Goal: Task Accomplishment & Management: Complete application form

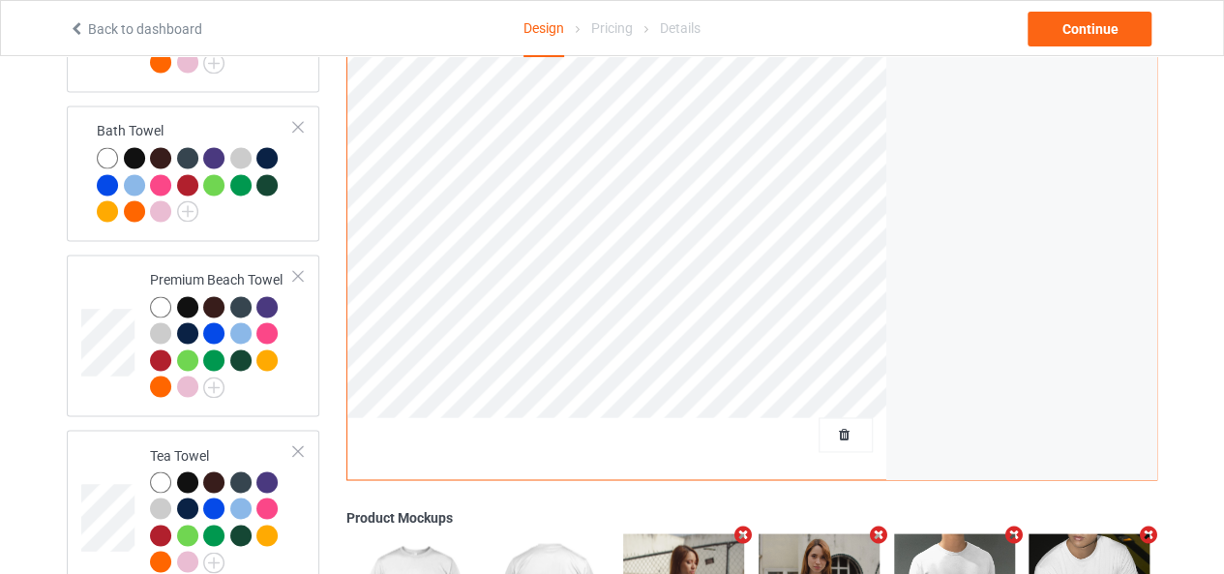
scroll to position [1357, 0]
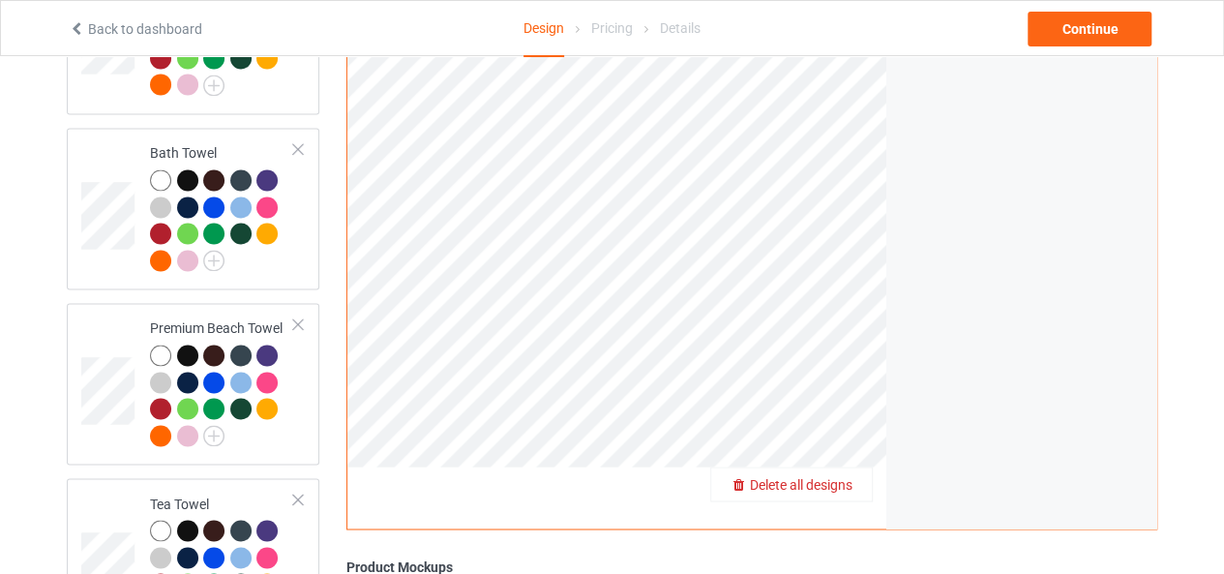
click at [836, 476] on span "Delete all designs" at bounding box center [801, 483] width 103 height 15
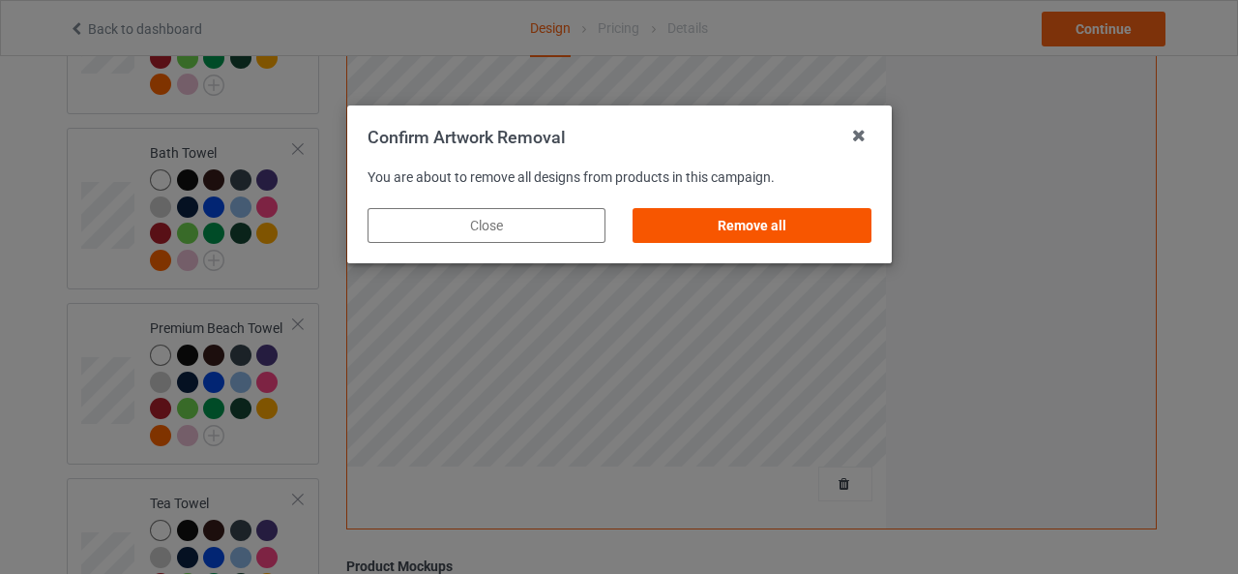
click at [731, 220] on div "Remove all" at bounding box center [752, 225] width 238 height 35
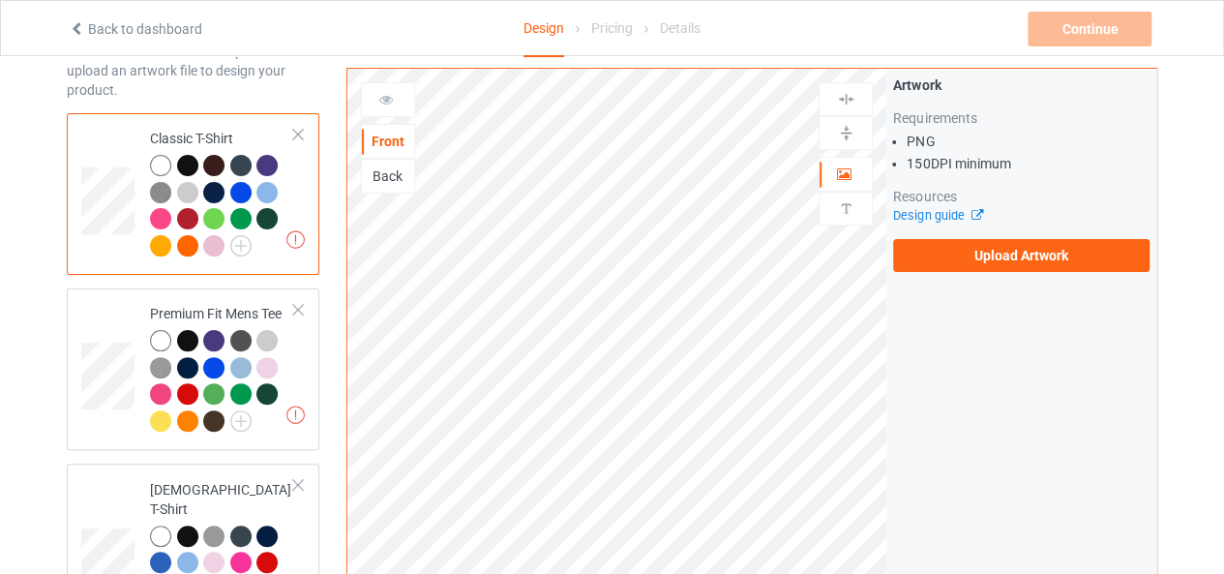
scroll to position [0, 0]
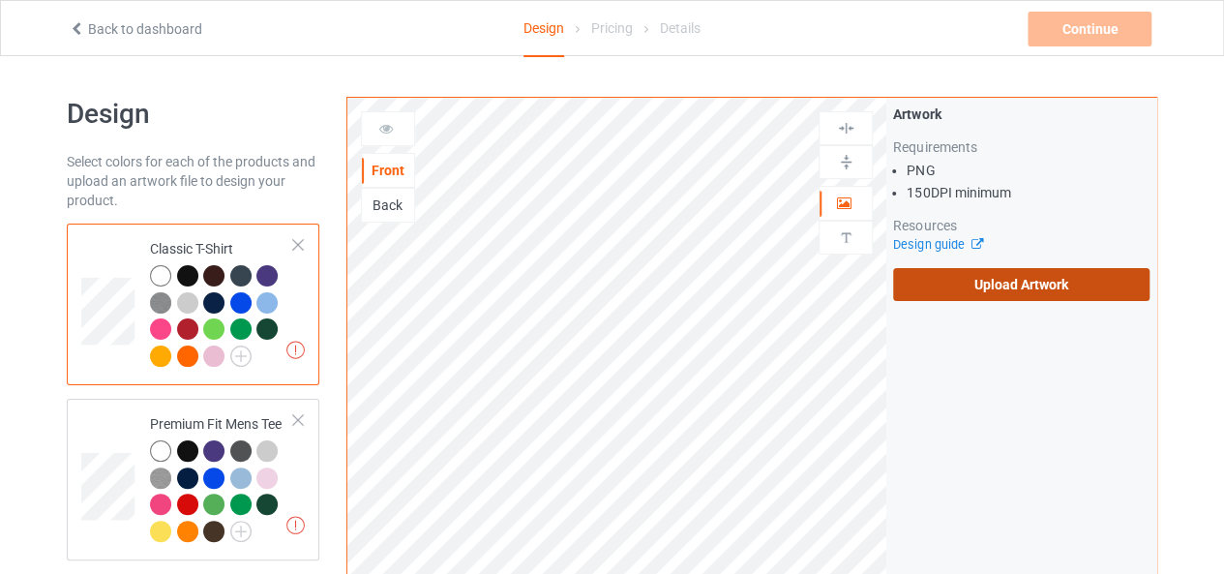
click at [1004, 290] on label "Upload Artwork" at bounding box center [1021, 284] width 256 height 33
click at [0, 0] on input "Upload Artwork" at bounding box center [0, 0] width 0 height 0
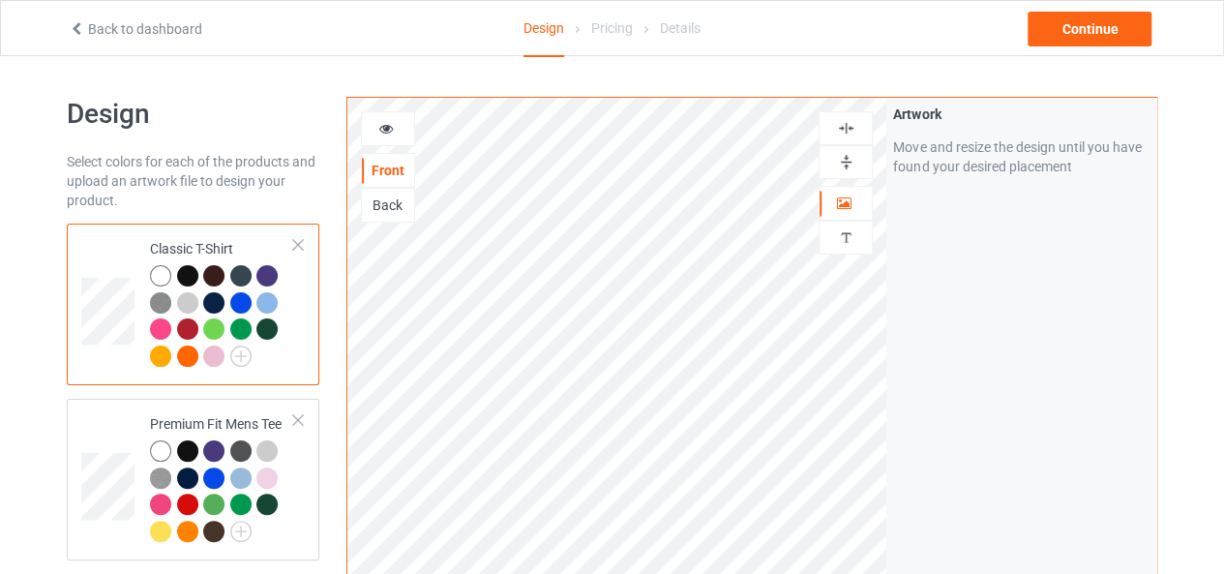
click at [843, 129] on img at bounding box center [846, 128] width 18 height 18
click at [848, 157] on img at bounding box center [846, 162] width 18 height 18
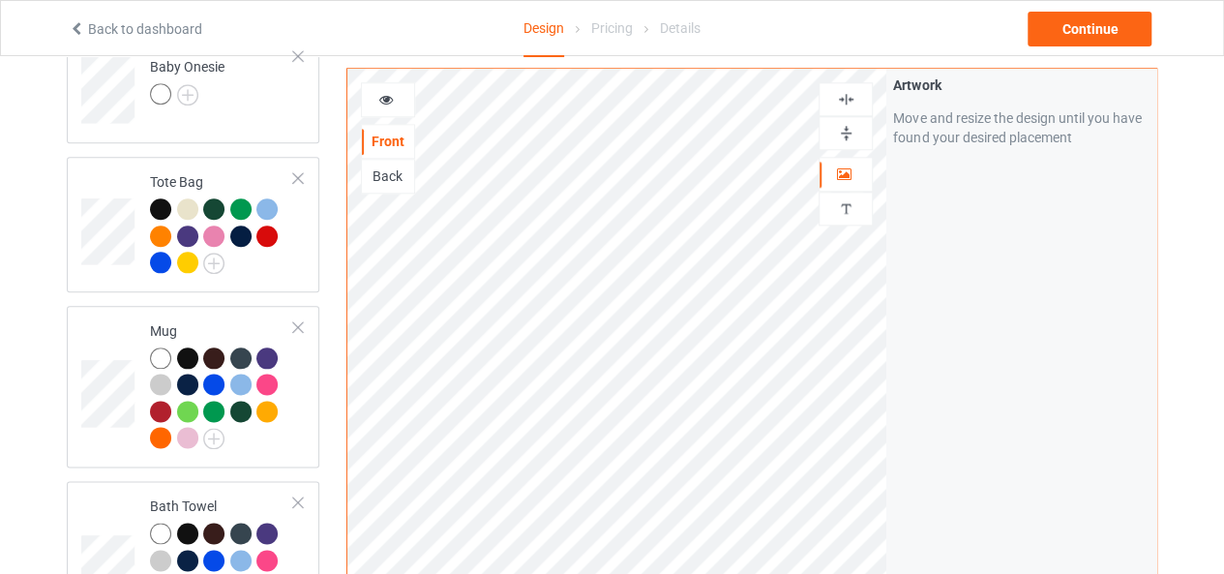
scroll to position [1007, 0]
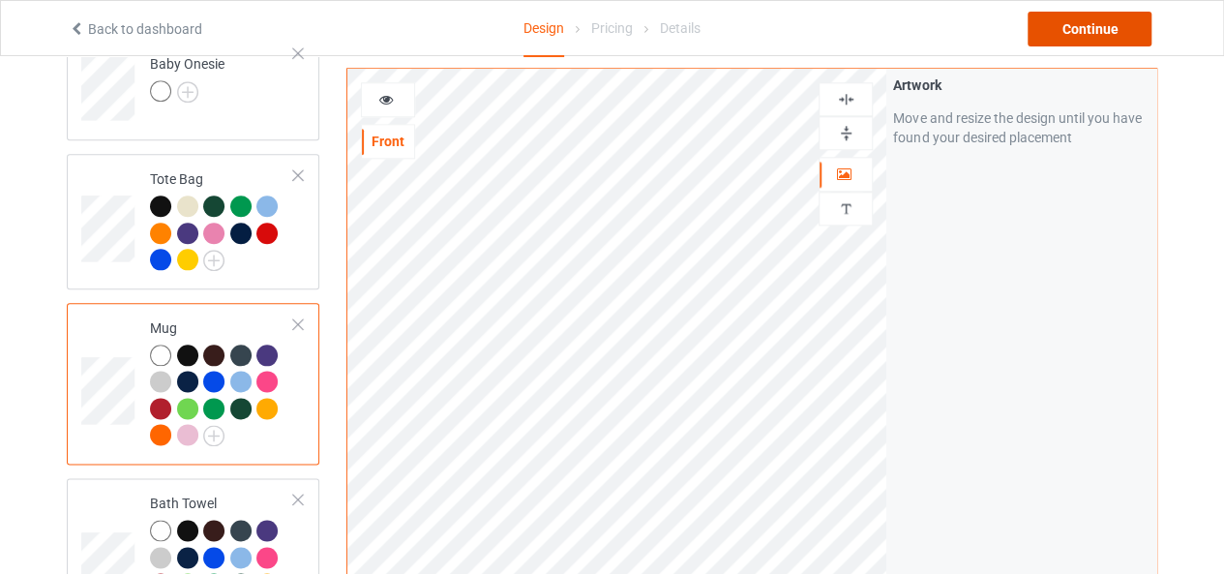
click at [1078, 18] on div "Continue" at bounding box center [1089, 29] width 124 height 35
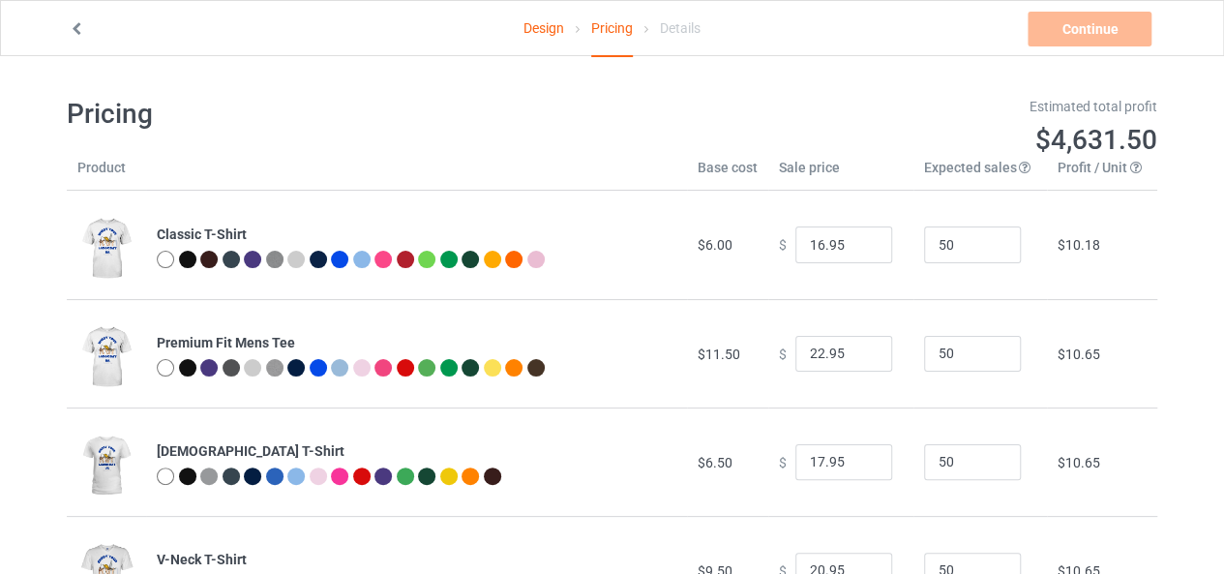
click at [855, 114] on div "Estimated total profit" at bounding box center [892, 106] width 532 height 19
click at [1004, 218] on td "50" at bounding box center [979, 245] width 133 height 108
click at [1074, 50] on div "Design Pricing Details Continue Please ensure each profit is positive" at bounding box center [611, 28] width 1113 height 54
click at [1074, 33] on div "Continue Please ensure each profit is positive" at bounding box center [1091, 29] width 128 height 35
click at [1056, 22] on div "Continue Please ensure each profit is positive" at bounding box center [1091, 29] width 128 height 35
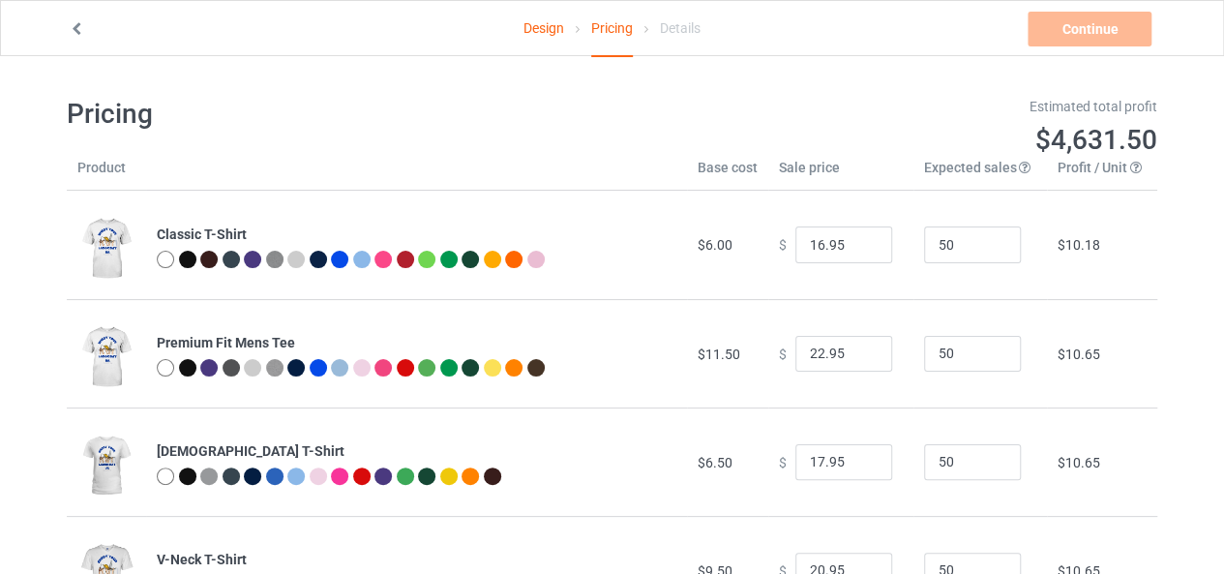
click at [607, 24] on div "Pricing" at bounding box center [612, 29] width 42 height 56
click at [557, 31] on link "Design" at bounding box center [543, 28] width 41 height 54
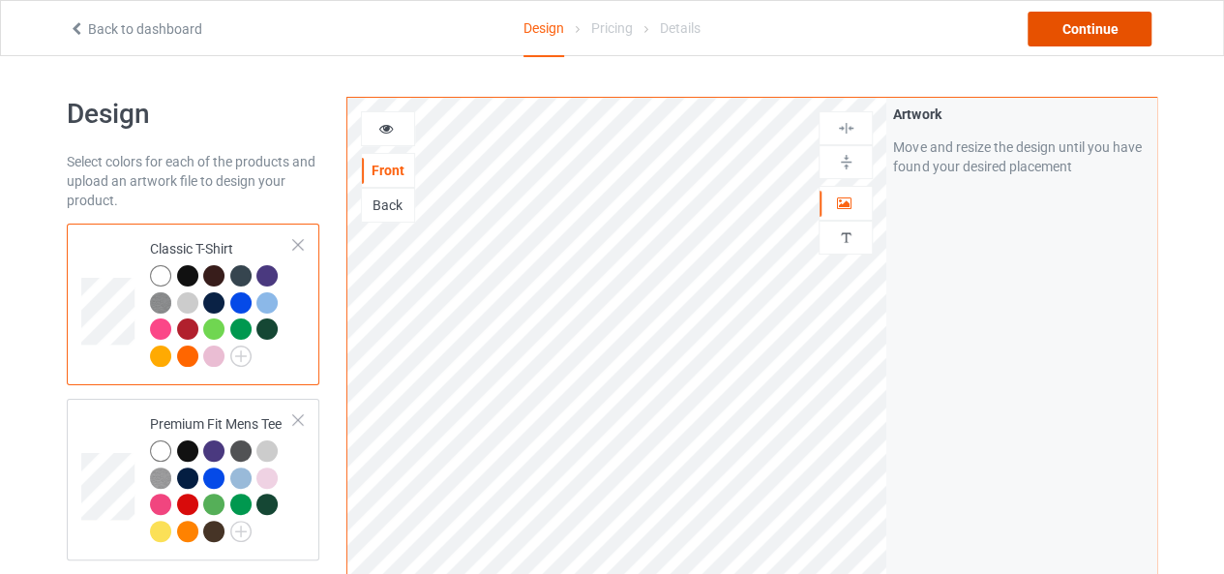
click at [1132, 38] on div "Continue" at bounding box center [1089, 29] width 124 height 35
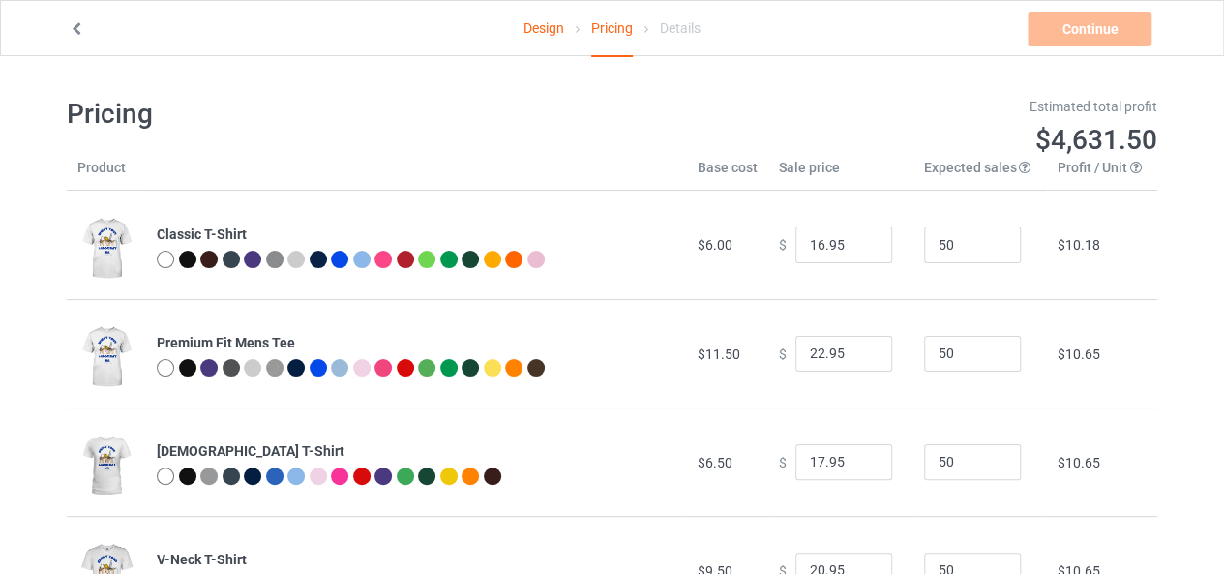
type input "15.95"
click at [853, 250] on input "15.95" at bounding box center [843, 244] width 97 height 37
click at [948, 245] on input "50" at bounding box center [972, 244] width 97 height 37
click at [986, 240] on input "51" at bounding box center [972, 244] width 97 height 37
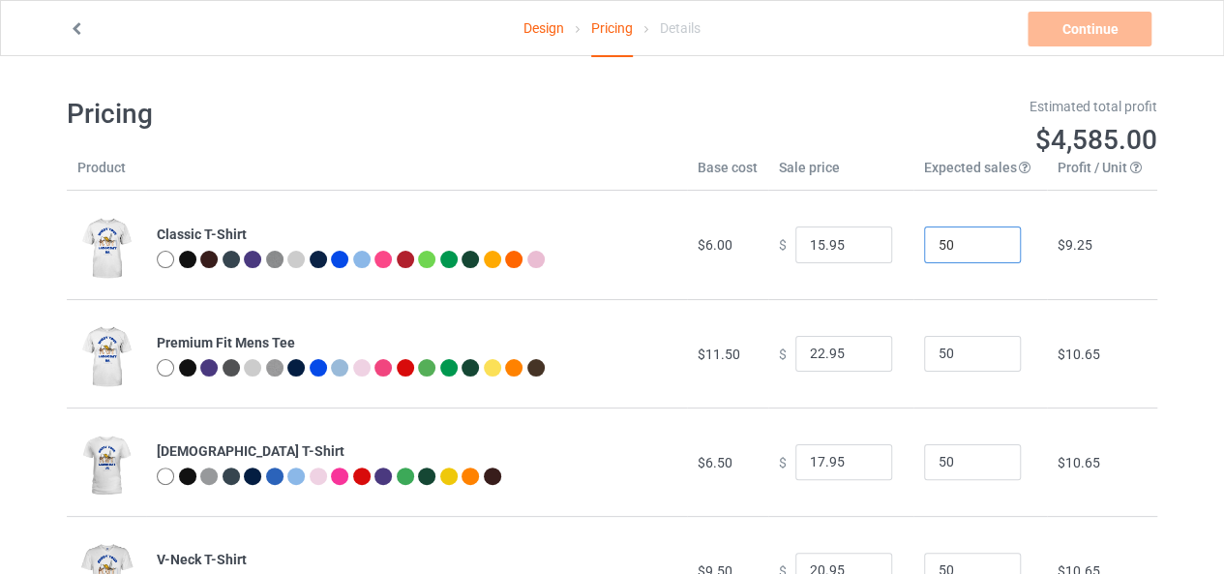
click at [987, 251] on input "50" at bounding box center [972, 244] width 97 height 37
drag, startPoint x: 1068, startPoint y: 137, endPoint x: 1057, endPoint y: 149, distance: 15.7
click at [1066, 137] on span "$4,585.00" at bounding box center [1096, 140] width 122 height 32
click at [987, 243] on input "51" at bounding box center [972, 244] width 97 height 37
type input "50"
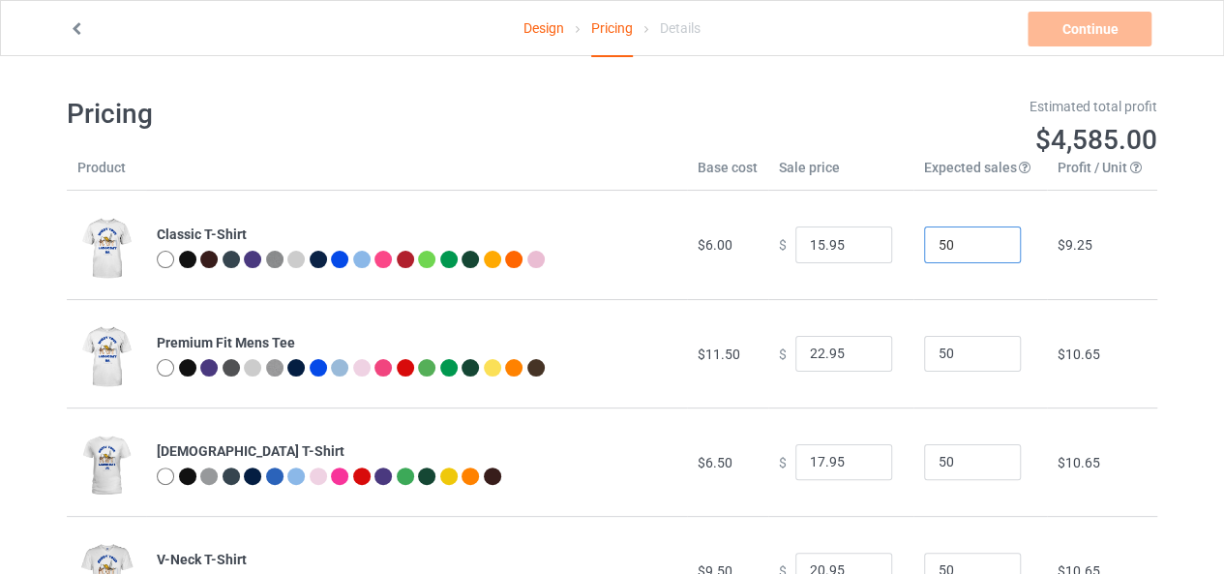
click at [987, 251] on input "50" at bounding box center [972, 244] width 97 height 37
click at [911, 132] on h1 "$4,585.00" at bounding box center [892, 140] width 532 height 35
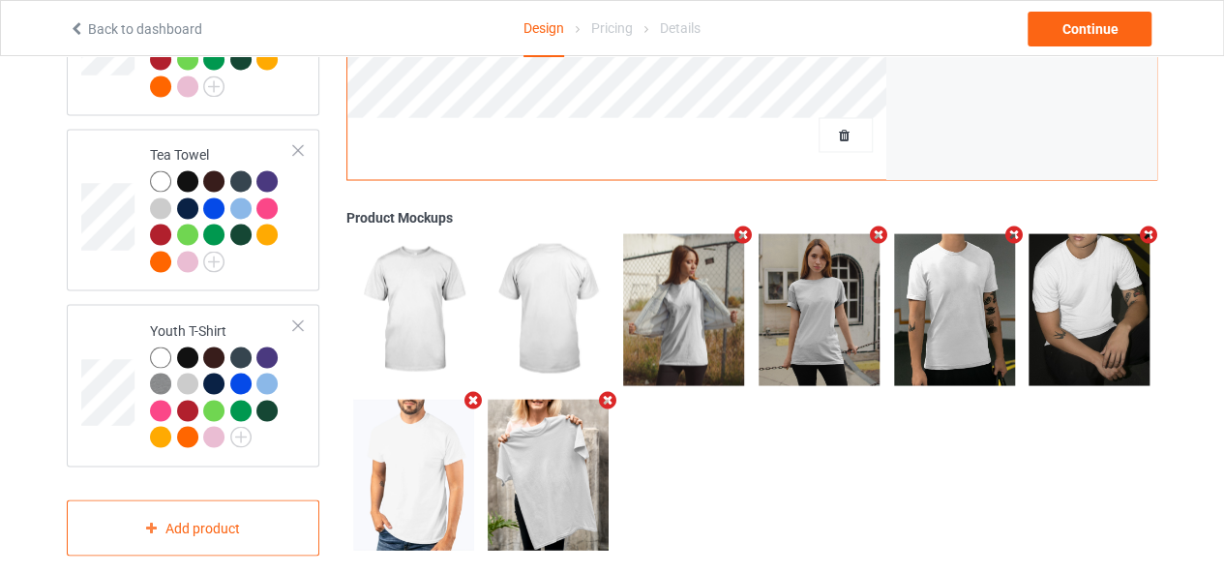
scroll to position [1354, 0]
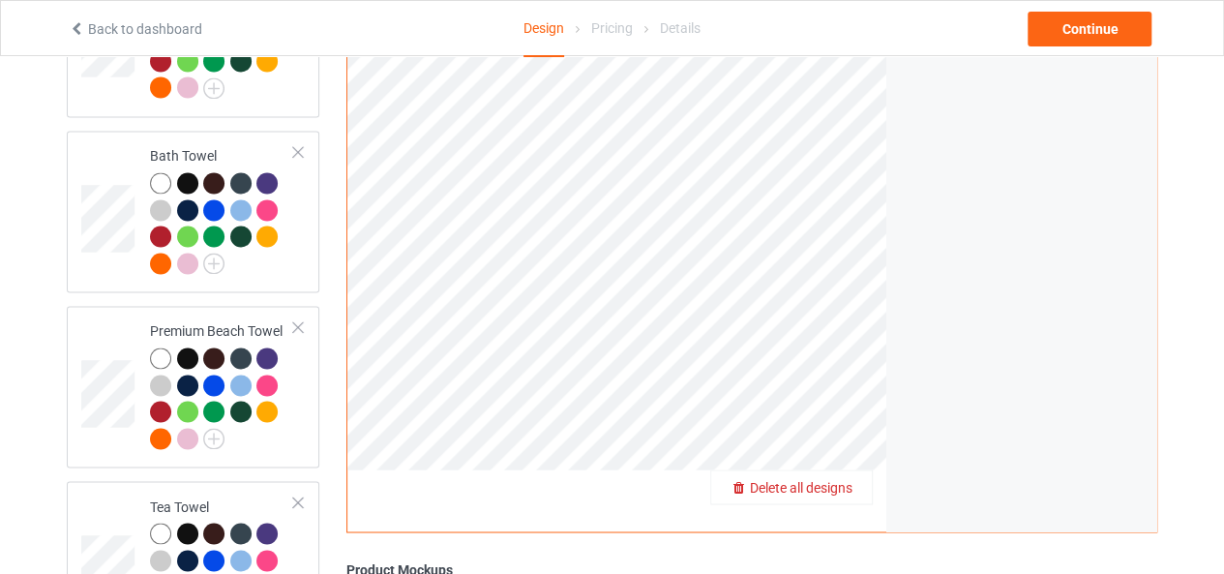
click at [843, 479] on span "Delete all designs" at bounding box center [801, 486] width 103 height 15
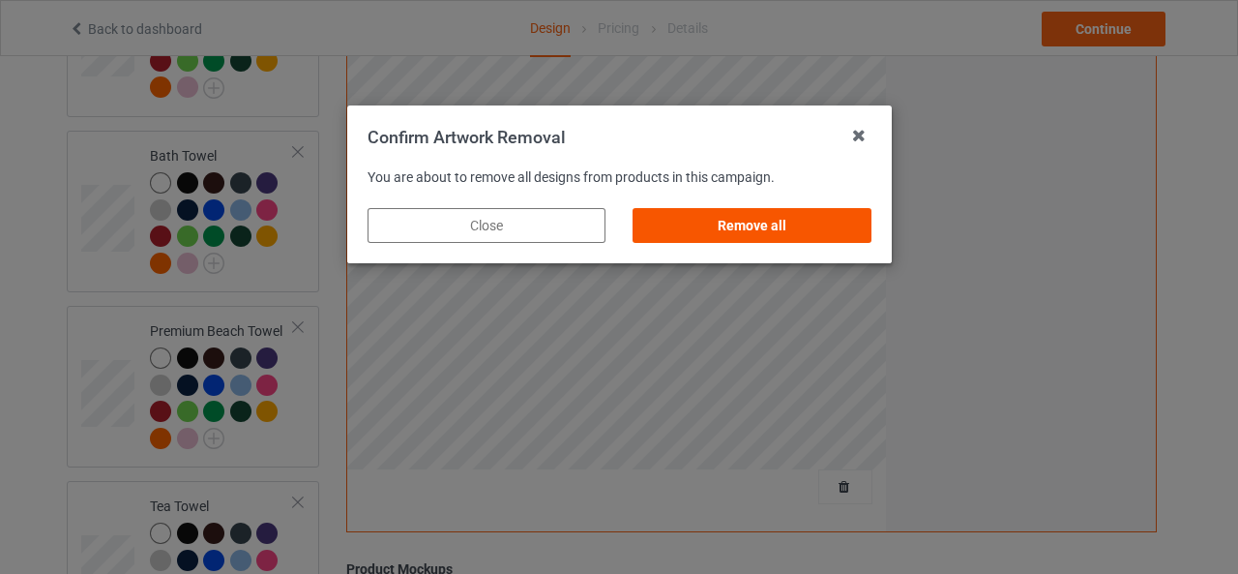
click at [799, 229] on div "Remove all" at bounding box center [752, 225] width 238 height 35
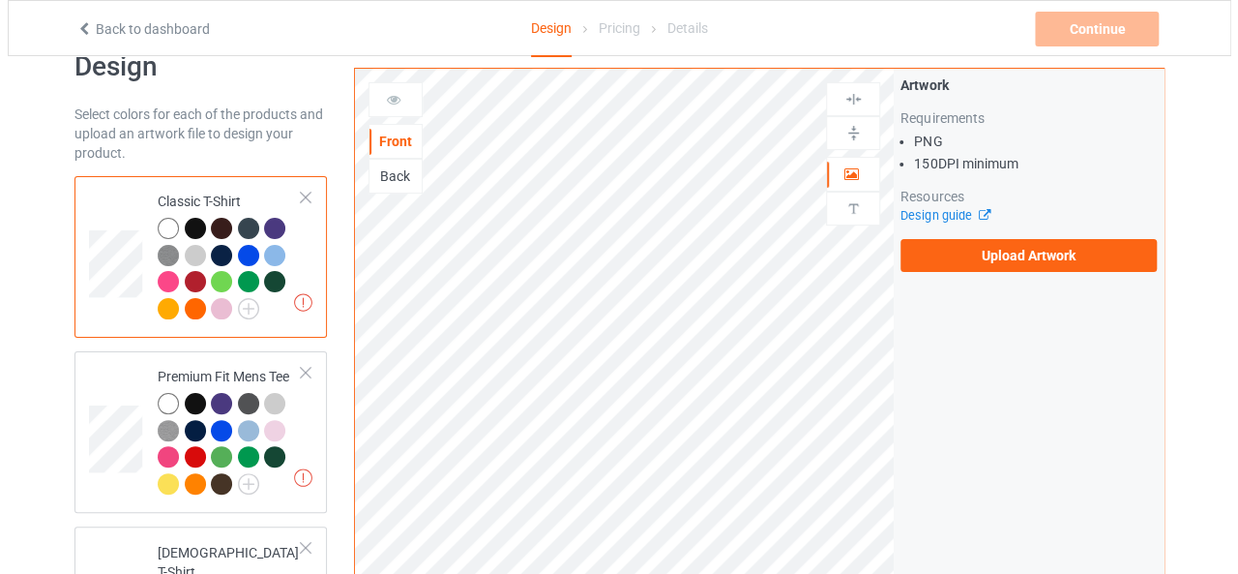
scroll to position [0, 0]
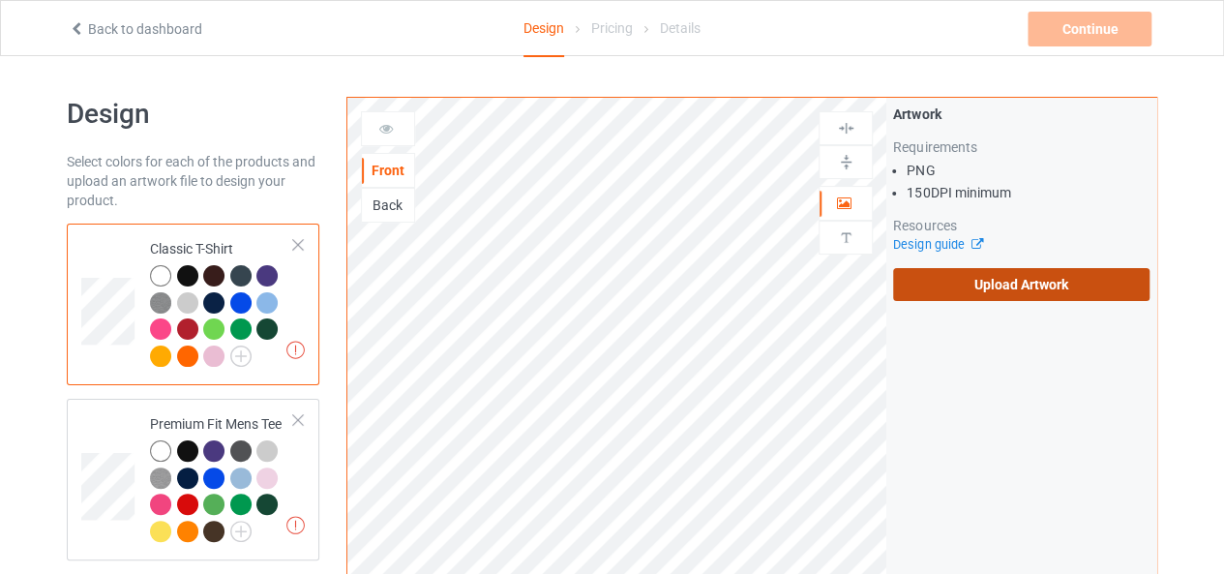
click at [1004, 281] on label "Upload Artwork" at bounding box center [1021, 284] width 256 height 33
click at [0, 0] on input "Upload Artwork" at bounding box center [0, 0] width 0 height 0
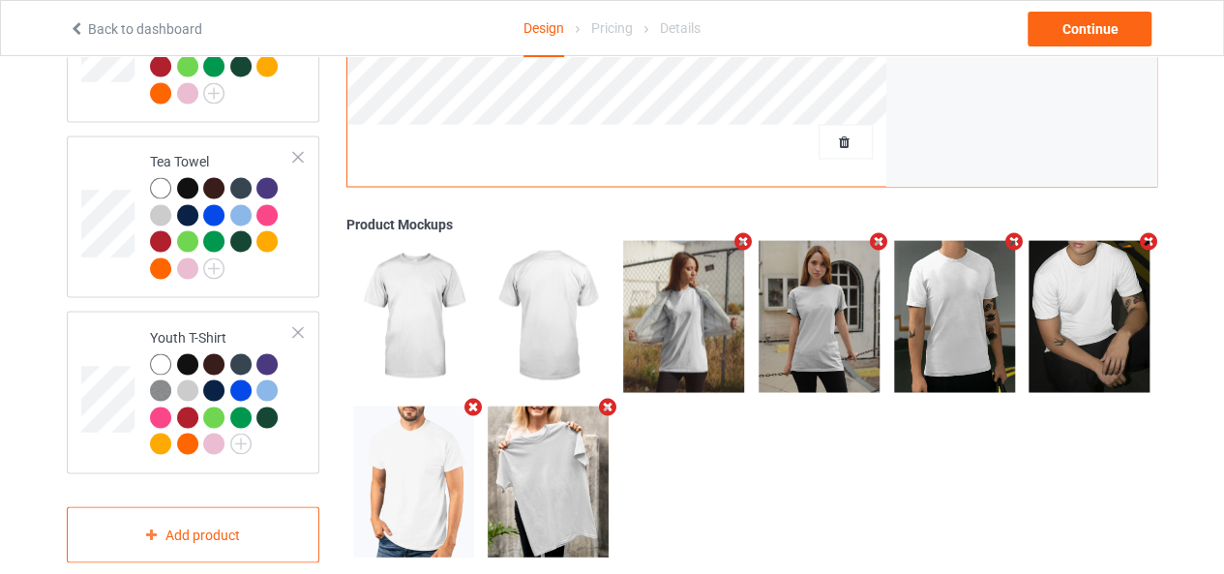
scroll to position [1706, 0]
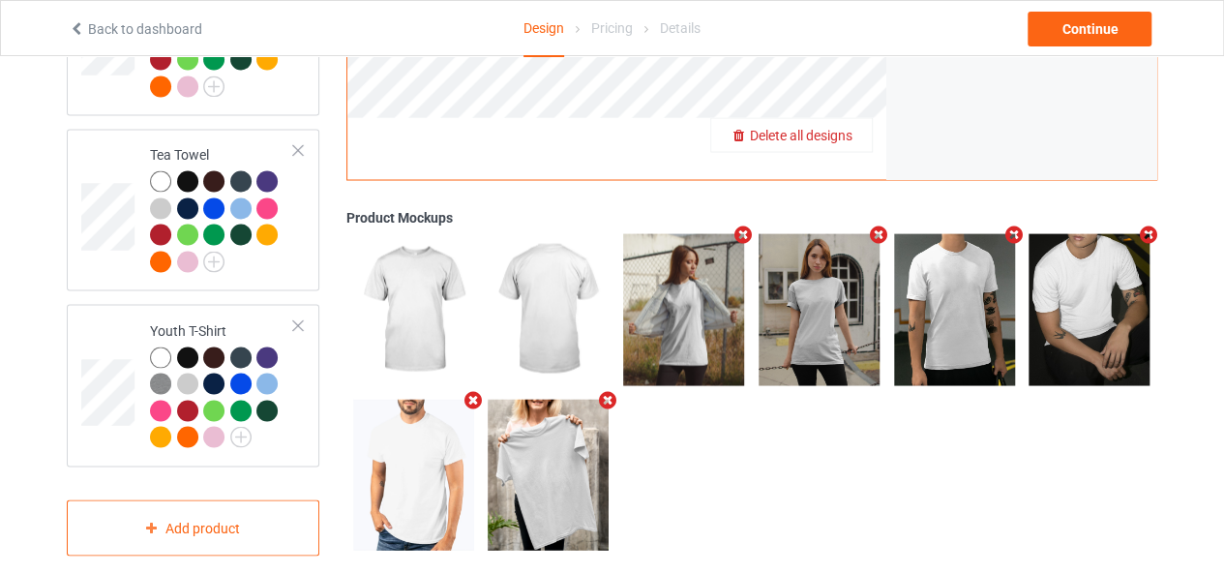
click at [843, 127] on span "Delete all designs" at bounding box center [801, 134] width 103 height 15
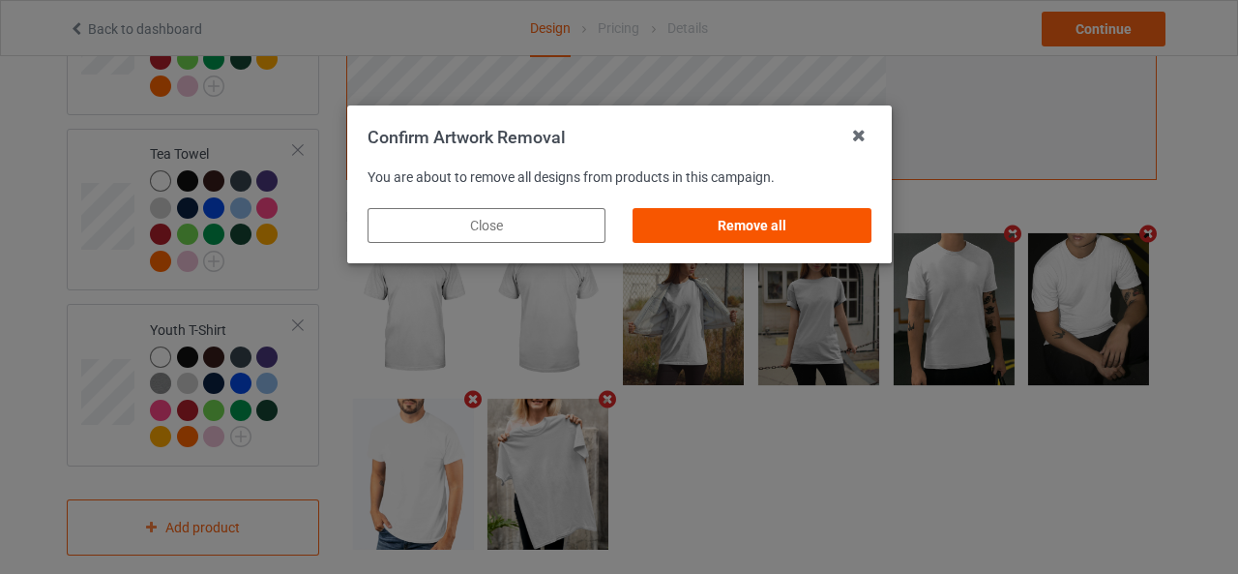
click at [745, 229] on div "Remove all" at bounding box center [752, 225] width 238 height 35
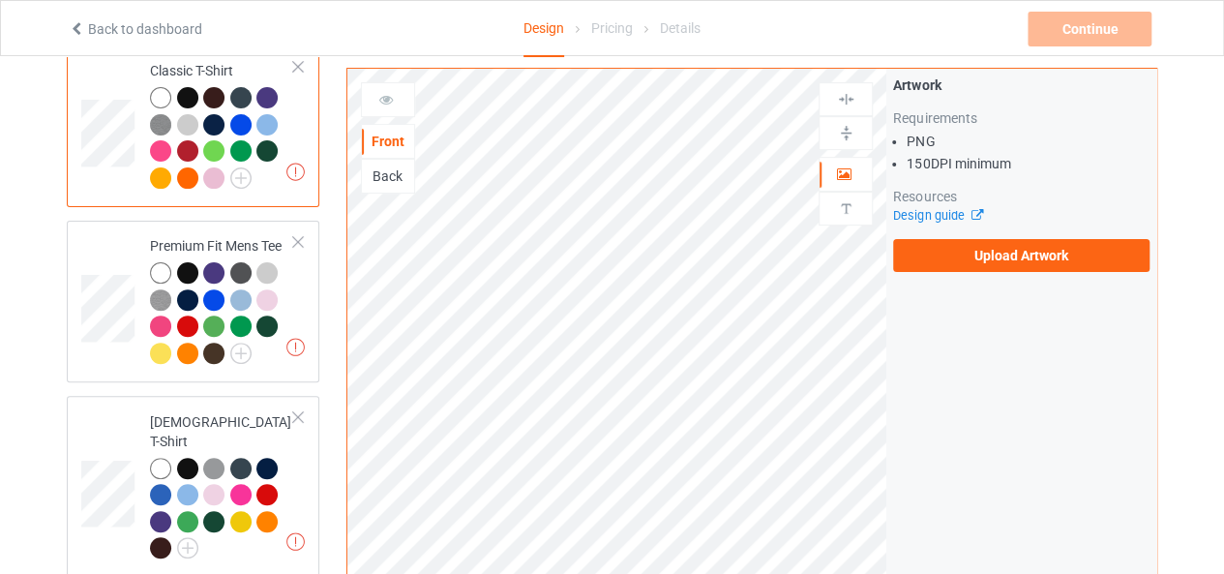
scroll to position [0, 0]
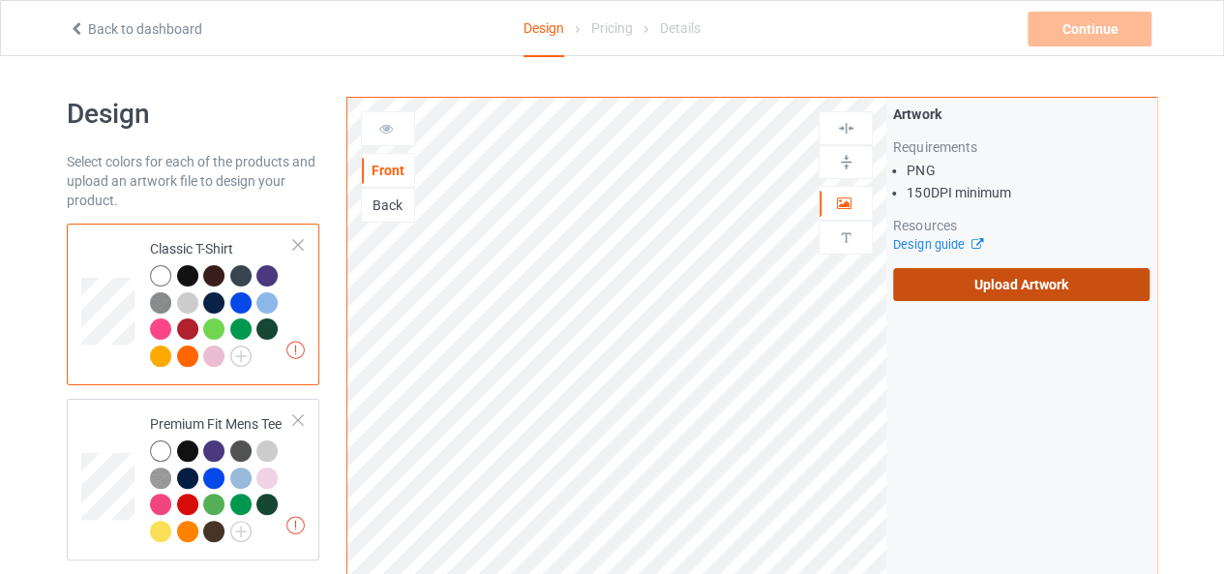
click at [935, 285] on label "Upload Artwork" at bounding box center [1021, 284] width 256 height 33
click at [0, 0] on input "Upload Artwork" at bounding box center [0, 0] width 0 height 0
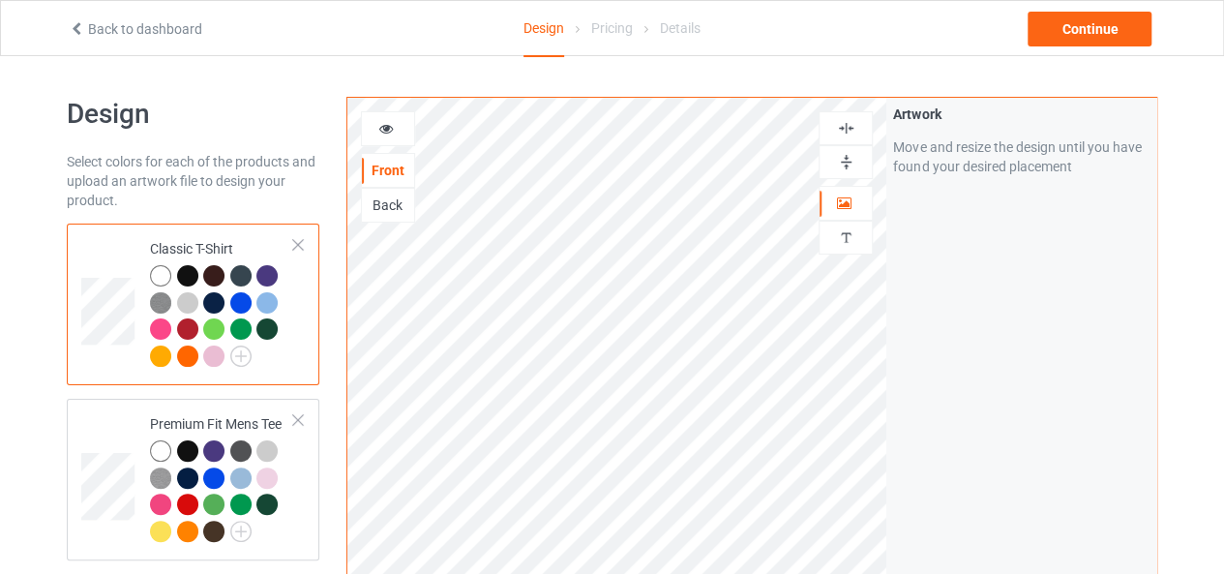
click at [843, 123] on img at bounding box center [846, 128] width 18 height 18
click at [845, 162] on img at bounding box center [846, 162] width 18 height 18
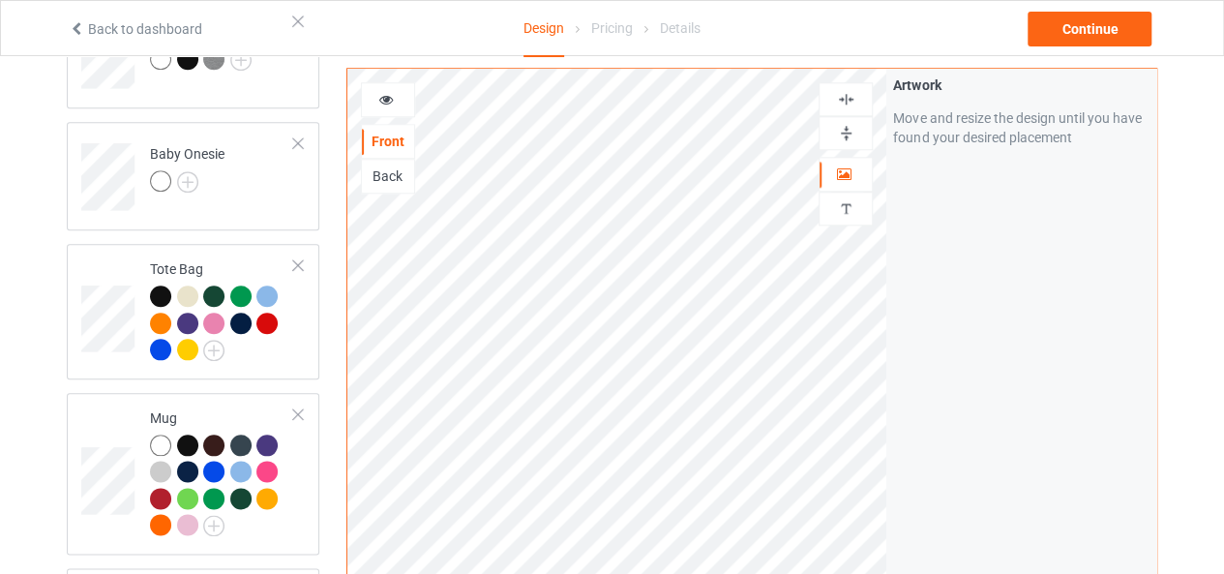
scroll to position [985, 0]
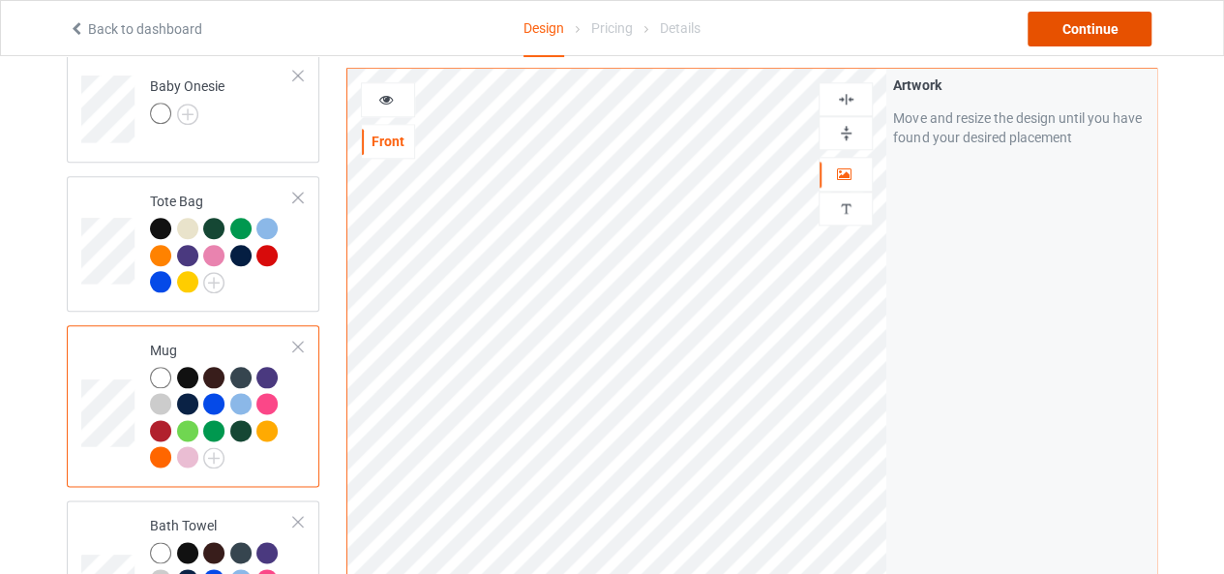
click at [1083, 28] on div "Continue" at bounding box center [1089, 29] width 124 height 35
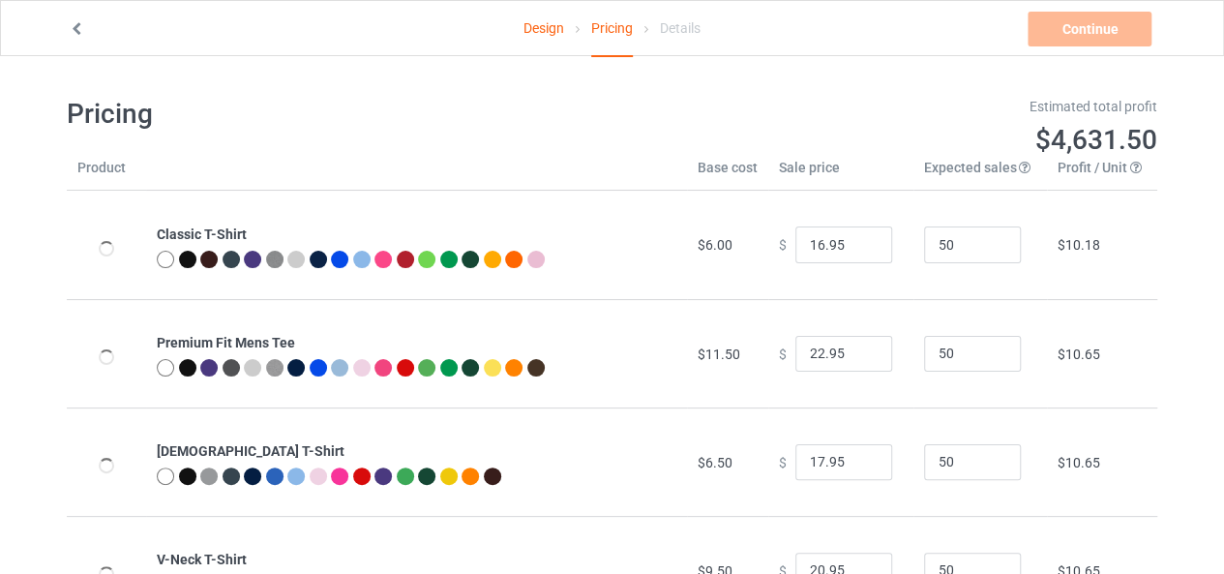
click at [957, 112] on div "Estimated total profit" at bounding box center [892, 106] width 532 height 19
click at [95, 245] on div at bounding box center [106, 248] width 58 height 73
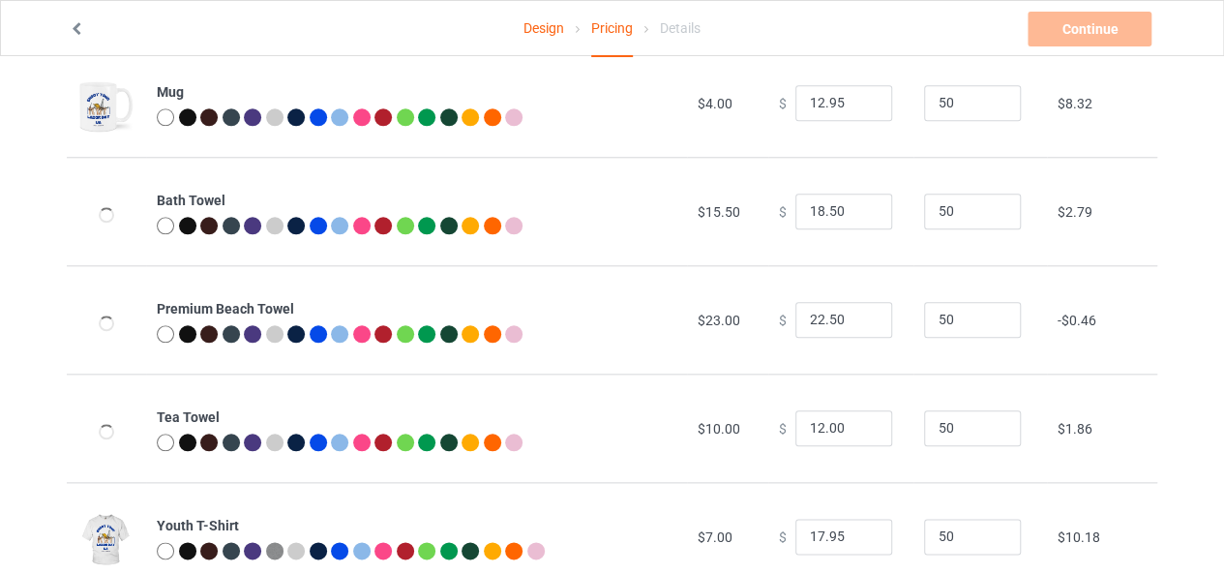
scroll to position [957, 0]
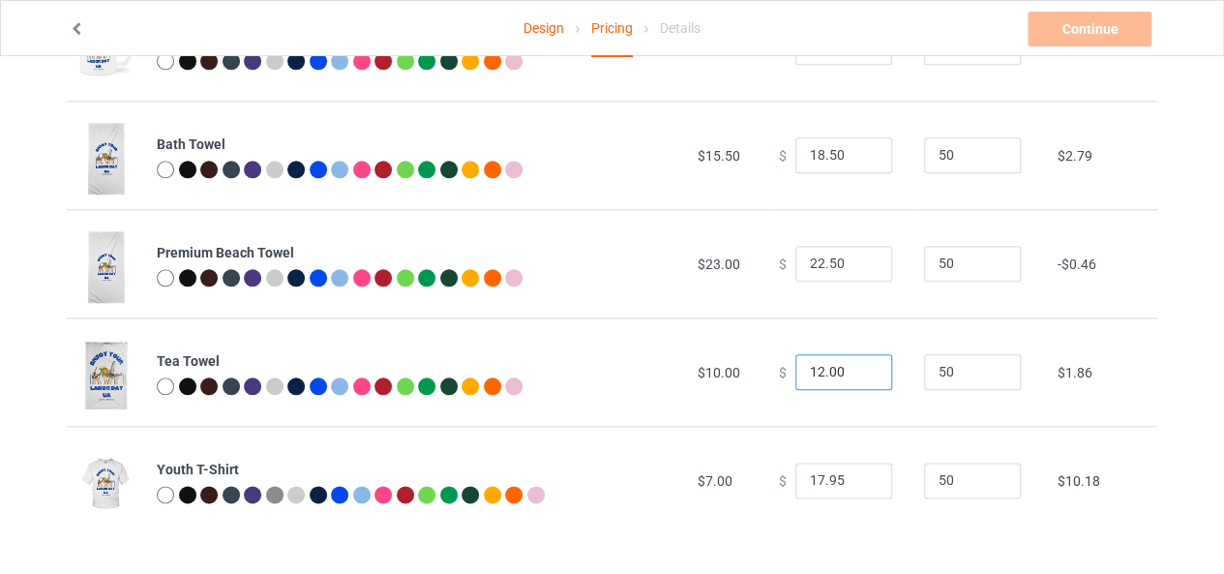
click at [838, 382] on input "12.00" at bounding box center [843, 372] width 97 height 37
click at [959, 378] on input "50" at bounding box center [972, 372] width 97 height 37
click at [967, 484] on input "50" at bounding box center [972, 480] width 97 height 37
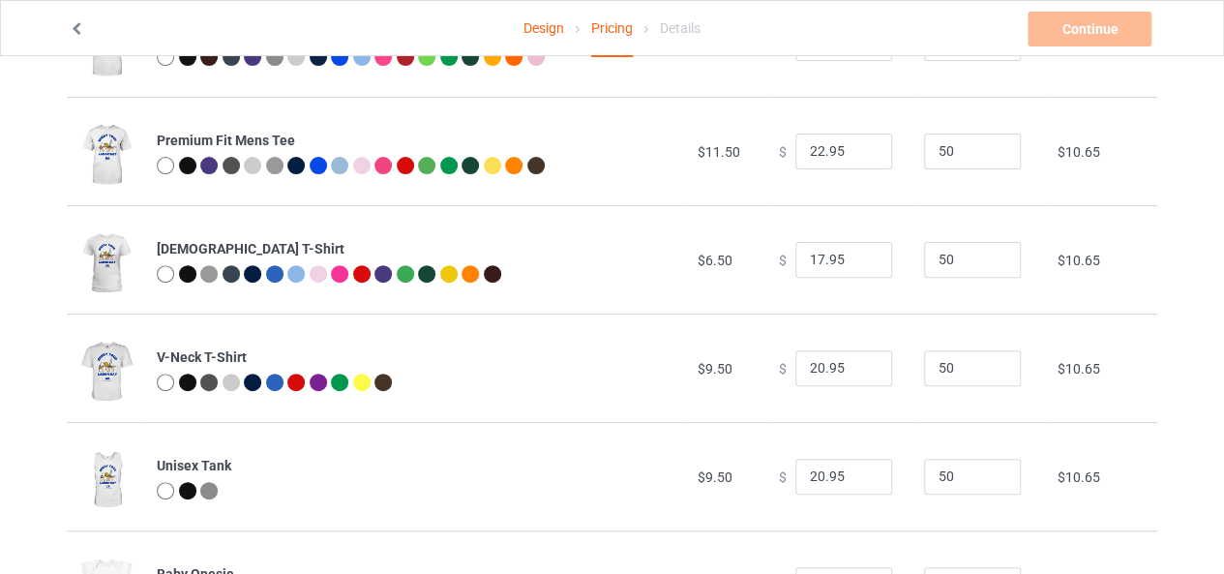
scroll to position [0, 0]
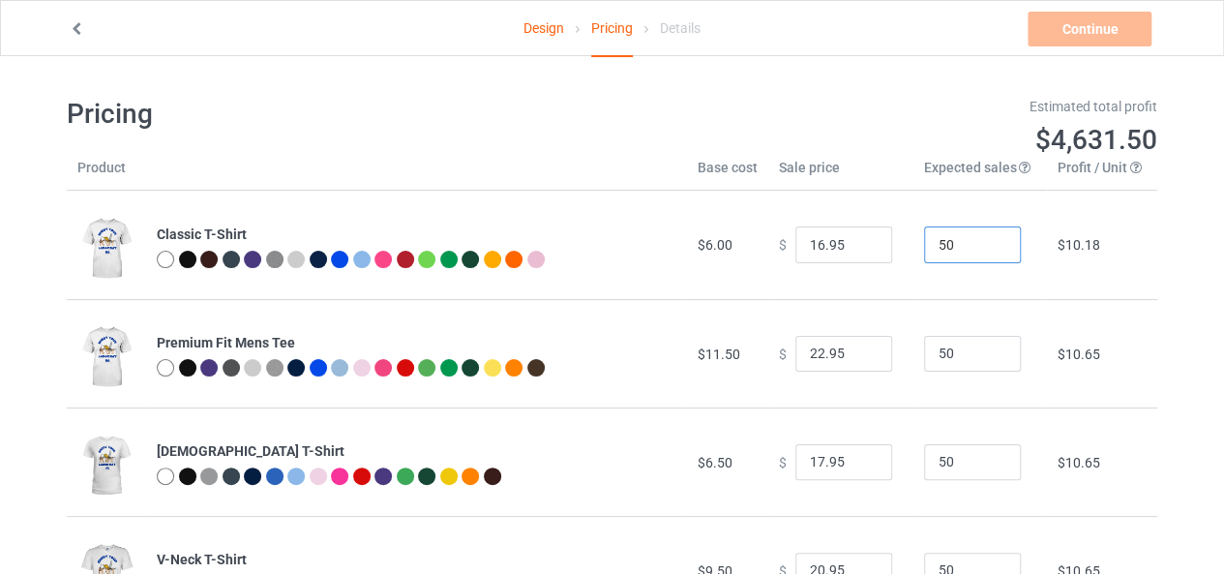
drag, startPoint x: 940, startPoint y: 243, endPoint x: 915, endPoint y: 244, distance: 25.2
click at [924, 244] on input "50" at bounding box center [972, 244] width 97 height 37
click at [956, 249] on input "29" at bounding box center [972, 244] width 97 height 37
click at [954, 247] on input "29" at bounding box center [972, 244] width 97 height 37
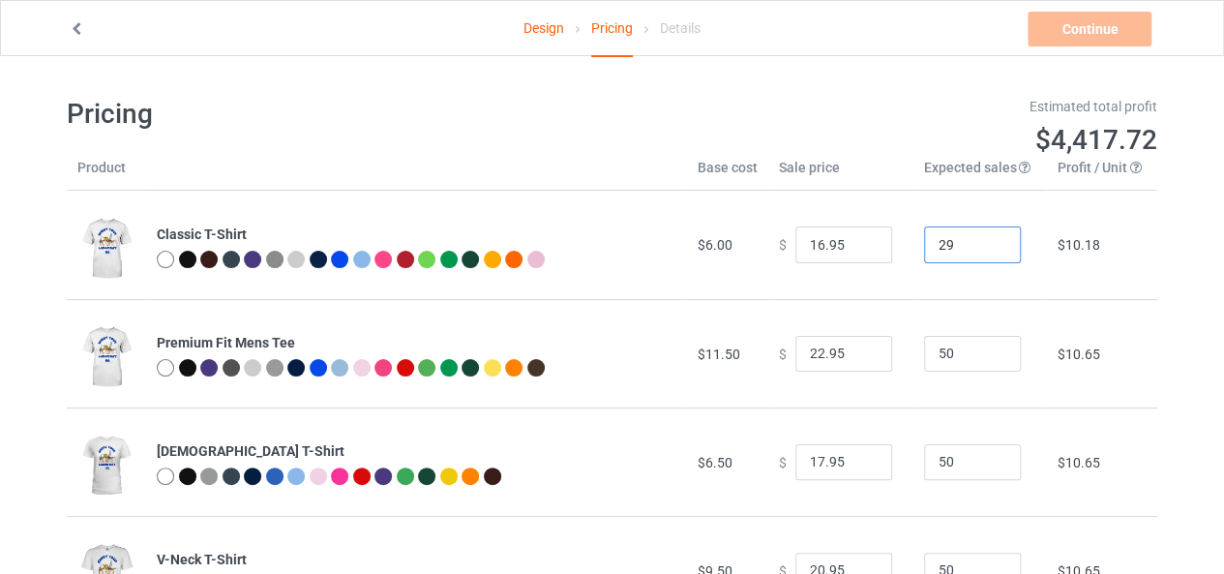
click at [954, 247] on input "29" at bounding box center [972, 244] width 97 height 37
type input "29"
click at [950, 355] on input "50" at bounding box center [972, 354] width 97 height 37
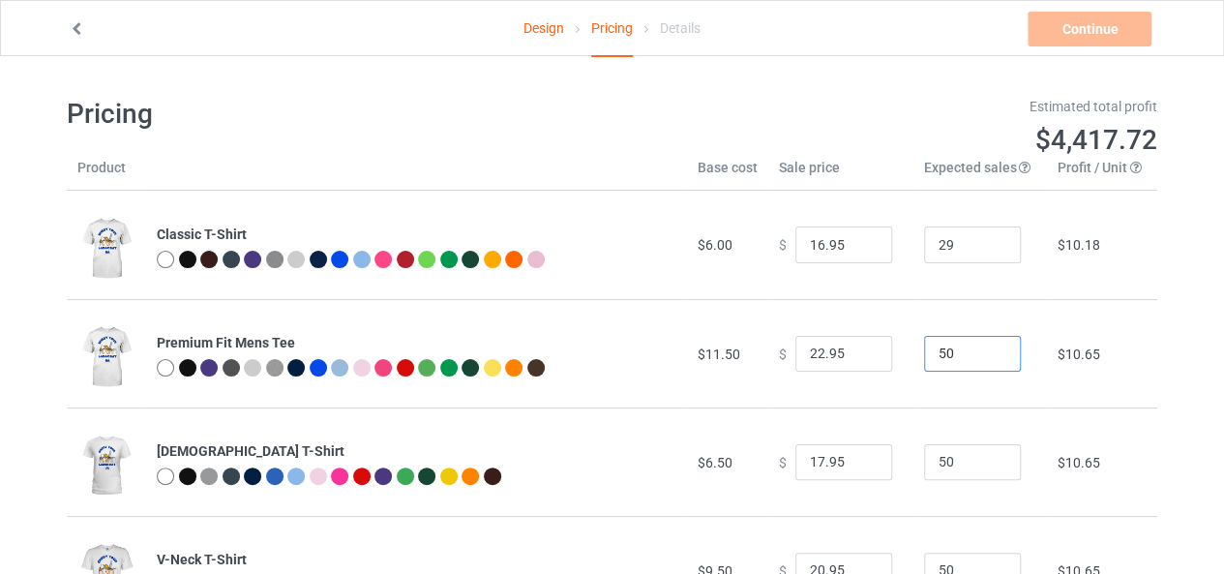
paste input "29"
type input "29"
click at [960, 472] on input "50" at bounding box center [972, 462] width 97 height 37
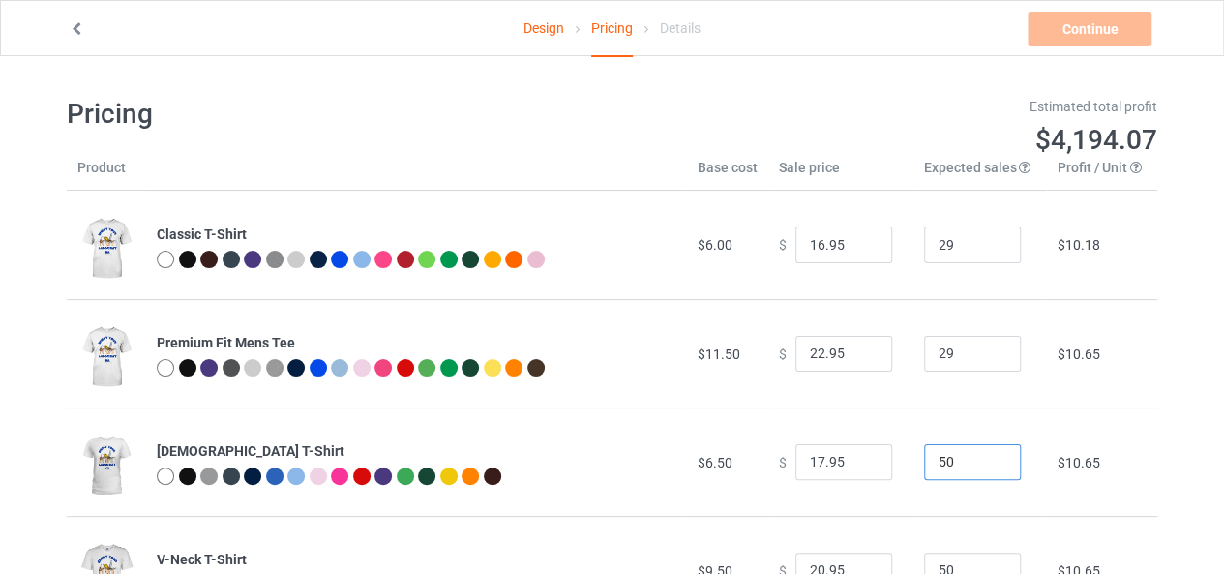
paste input "29"
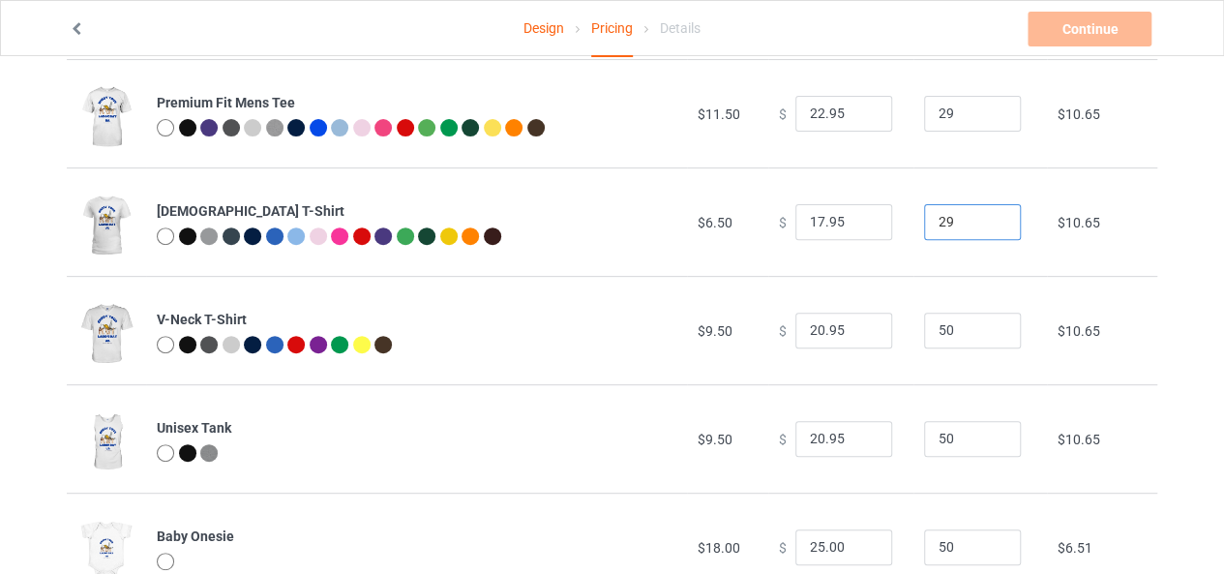
scroll to position [328, 0]
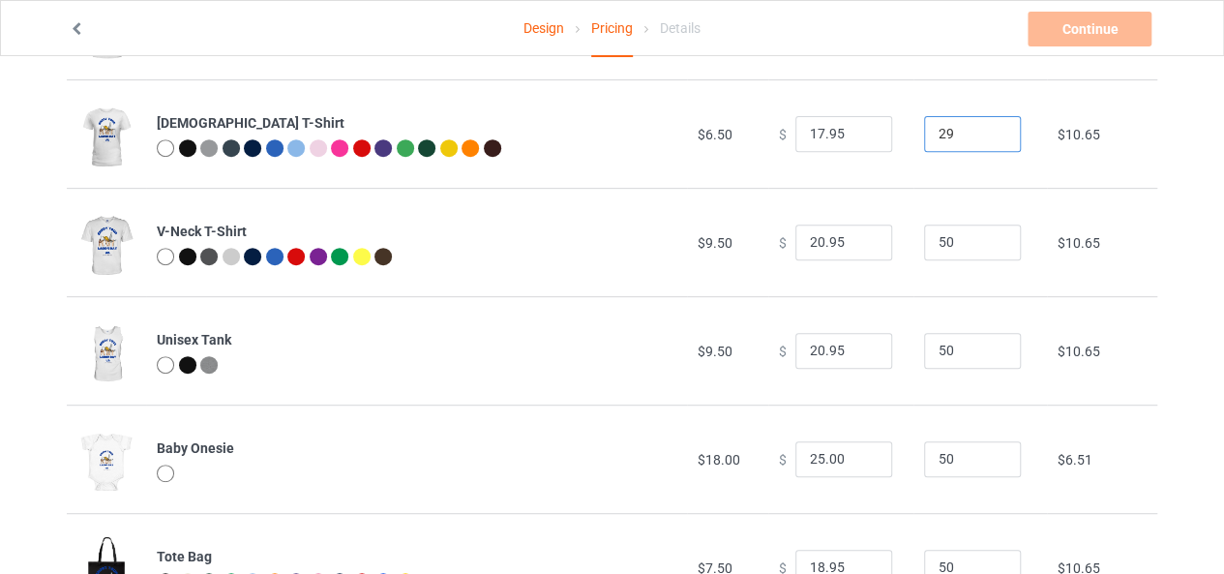
type input "29"
click at [938, 254] on input "50" at bounding box center [972, 242] width 97 height 37
paste input "29"
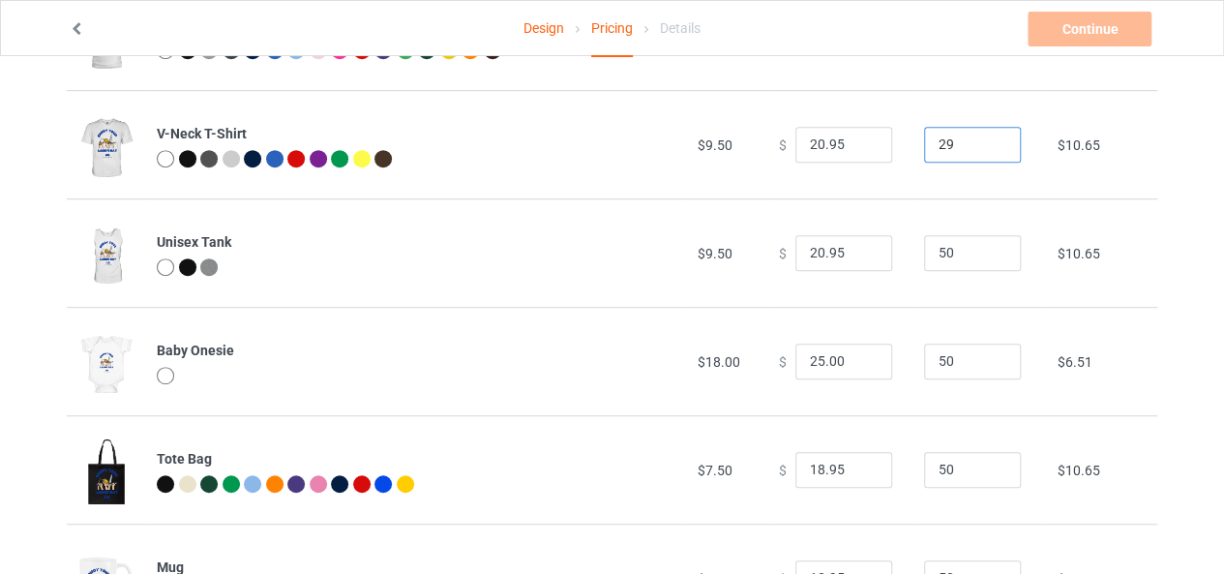
scroll to position [433, 0]
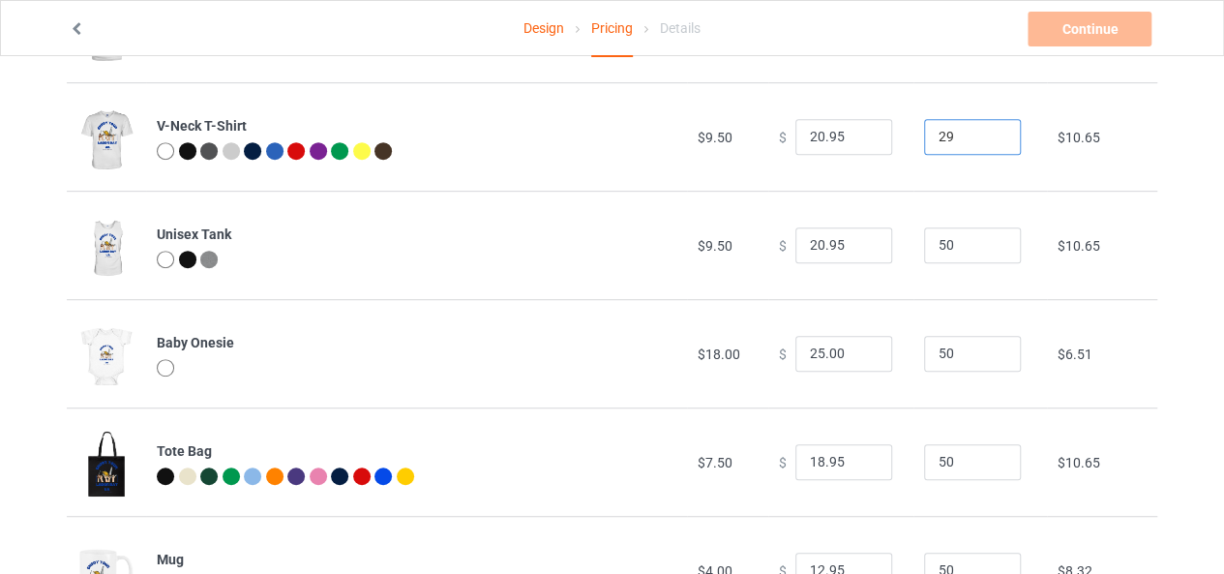
type input "29"
drag, startPoint x: 950, startPoint y: 259, endPoint x: 871, endPoint y: 253, distance: 79.5
click at [871, 253] on tr "Unisex Tank $9.50 $ 20.95 50 $10.65" at bounding box center [612, 245] width 1090 height 108
paste input "29"
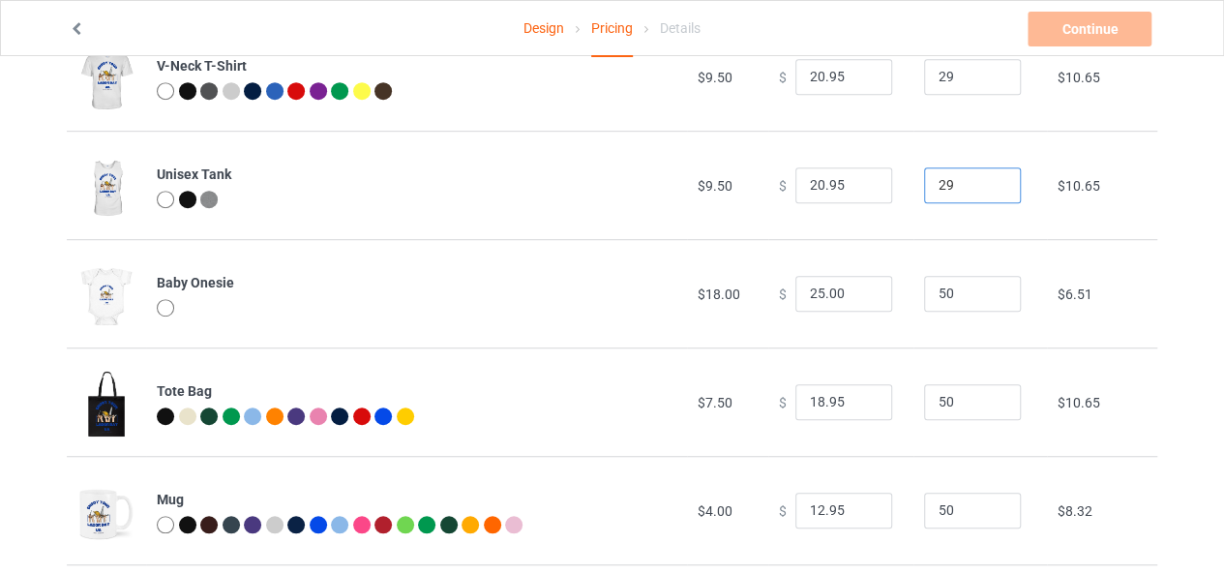
scroll to position [517, 0]
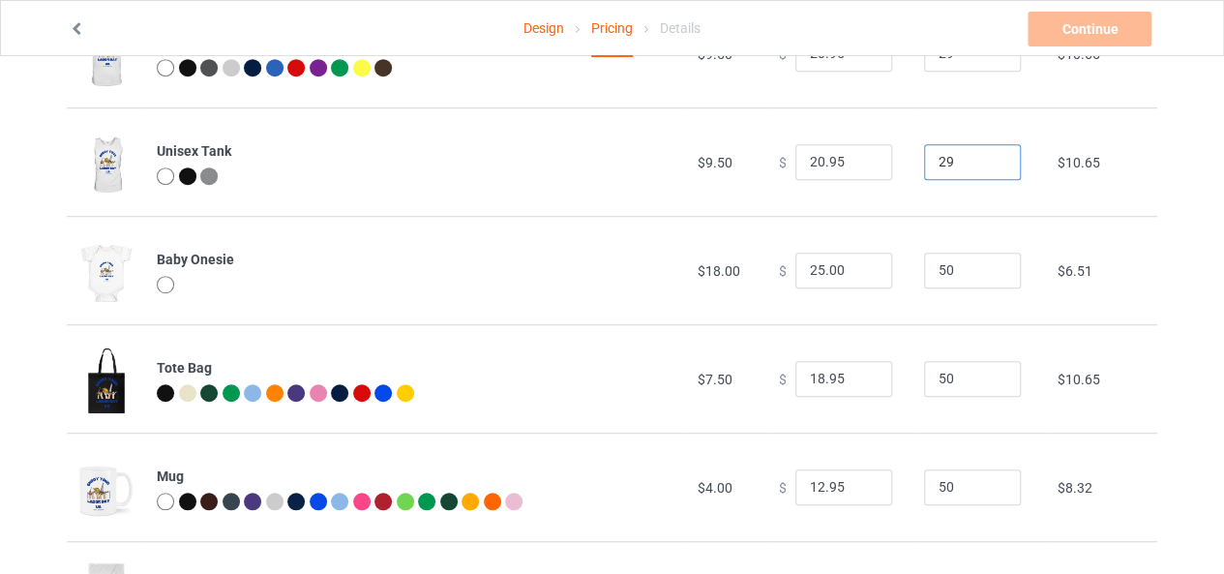
type input "29"
drag, startPoint x: 910, startPoint y: 272, endPoint x: 850, endPoint y: 269, distance: 60.0
click at [850, 269] on tr "Baby Onesie $18.00 $ 25.00 50 $6.51" at bounding box center [612, 270] width 1090 height 108
paste input "29"
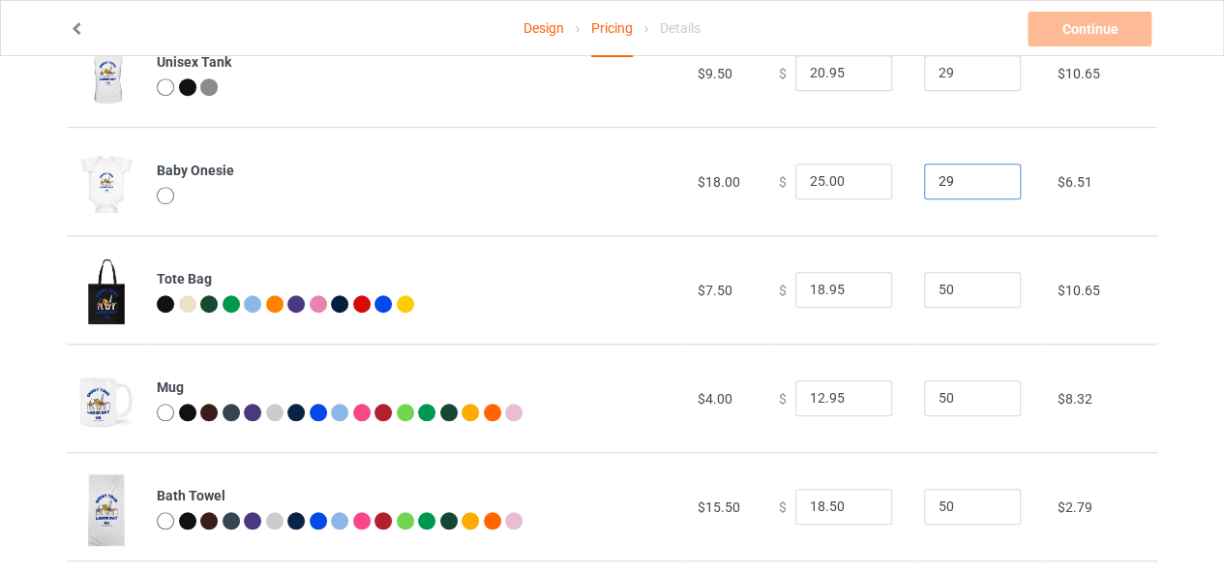
scroll to position [624, 0]
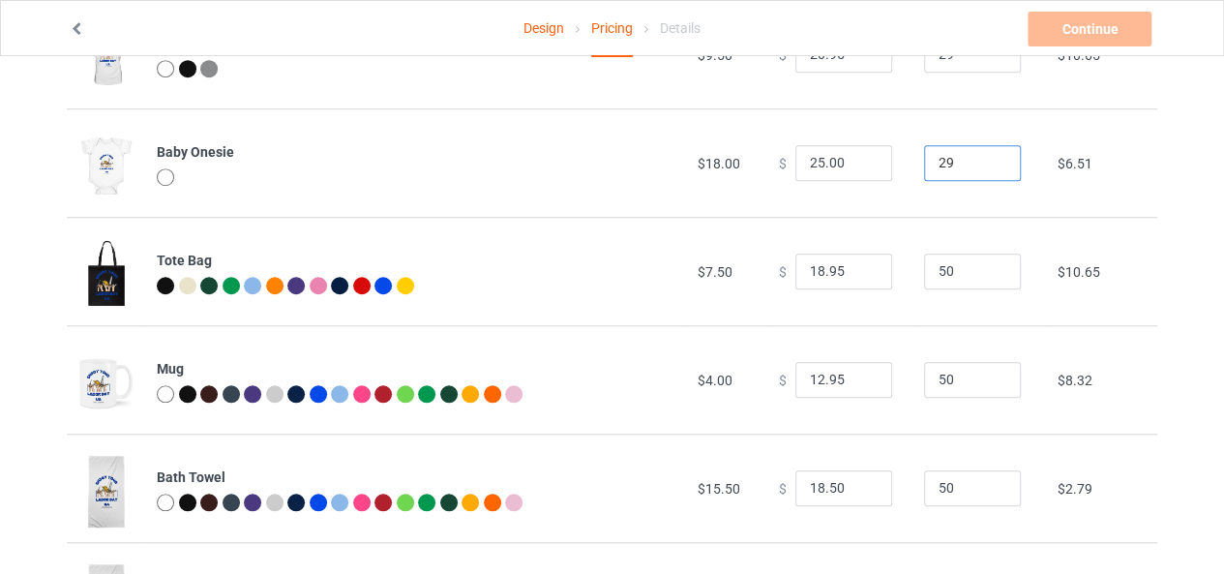
type input "29"
drag, startPoint x: 945, startPoint y: 276, endPoint x: 856, endPoint y: 278, distance: 89.0
click at [856, 278] on tr "Tote Bag $7.50 $ 18.95 50 $10.65" at bounding box center [612, 271] width 1090 height 108
paste input "29"
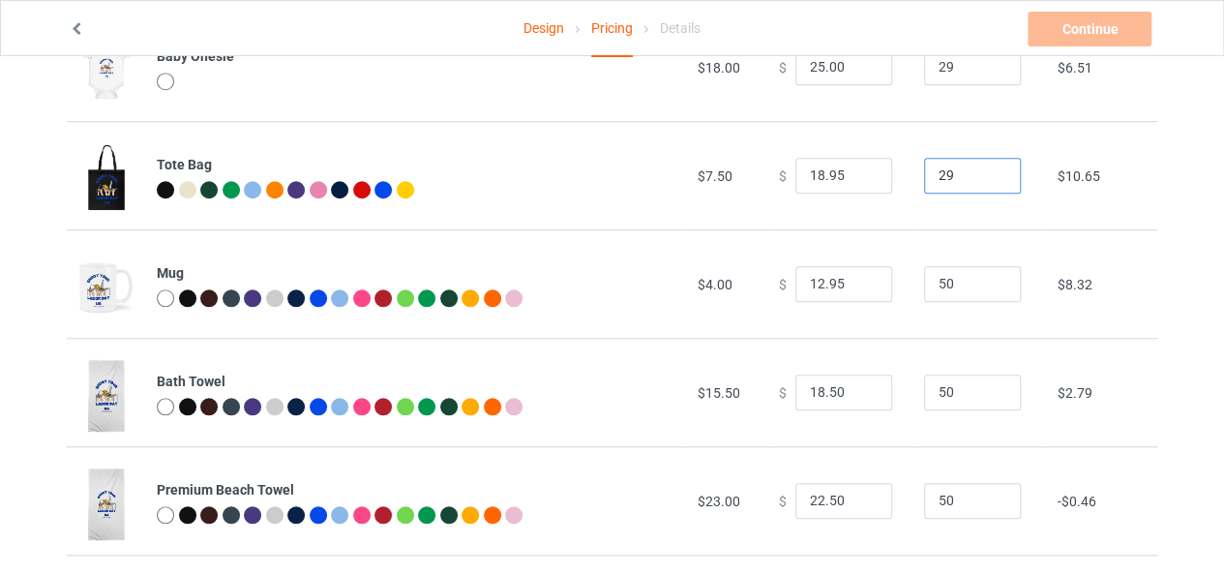
type input "29"
drag, startPoint x: 941, startPoint y: 279, endPoint x: 869, endPoint y: 287, distance: 73.1
click at [869, 287] on tr "Mug $4.00 $ 12.95 50 $8.32" at bounding box center [612, 283] width 1090 height 108
paste input "29"
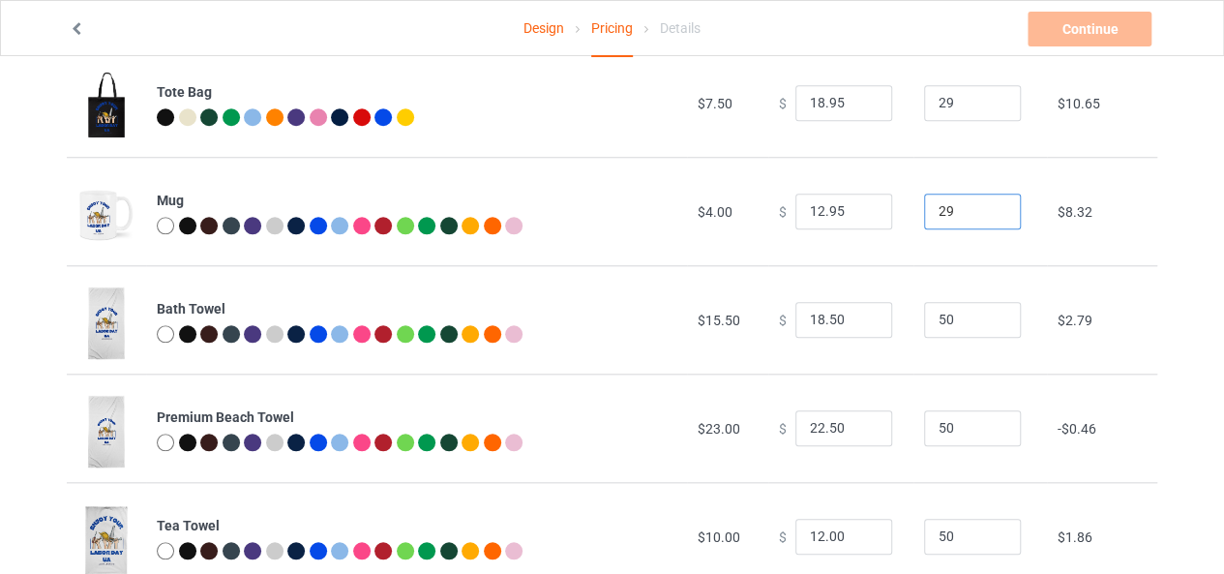
scroll to position [817, 0]
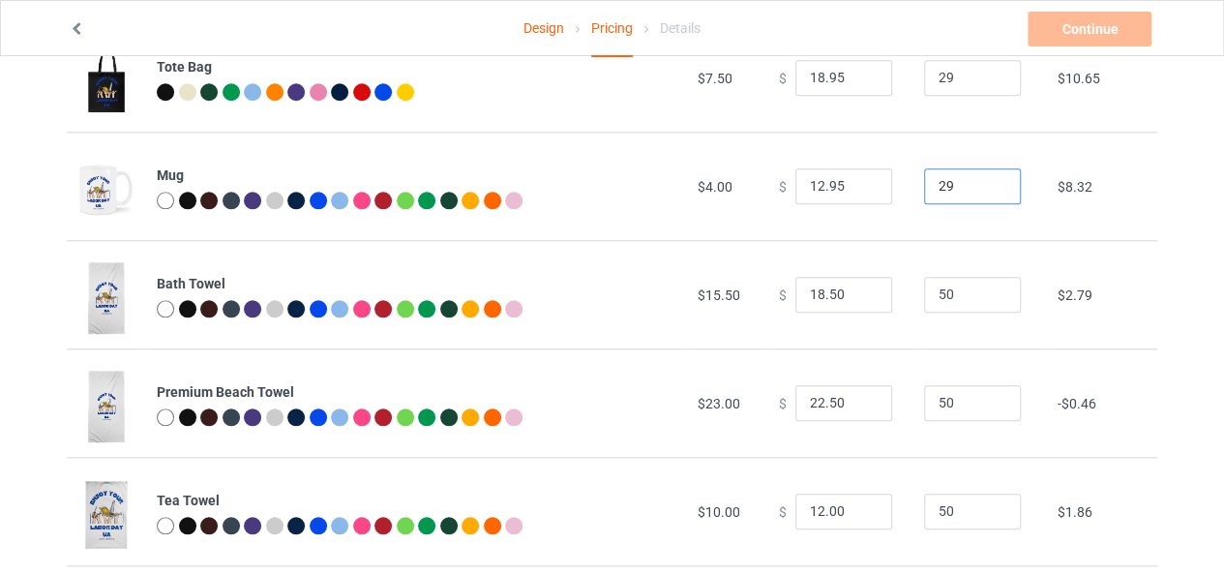
type input "29"
drag, startPoint x: 869, startPoint y: 301, endPoint x: 838, endPoint y: 301, distance: 31.0
click at [838, 301] on tr "Bath Towel $15.50 $ 18.50 50 $2.79" at bounding box center [612, 294] width 1090 height 108
paste input "29"
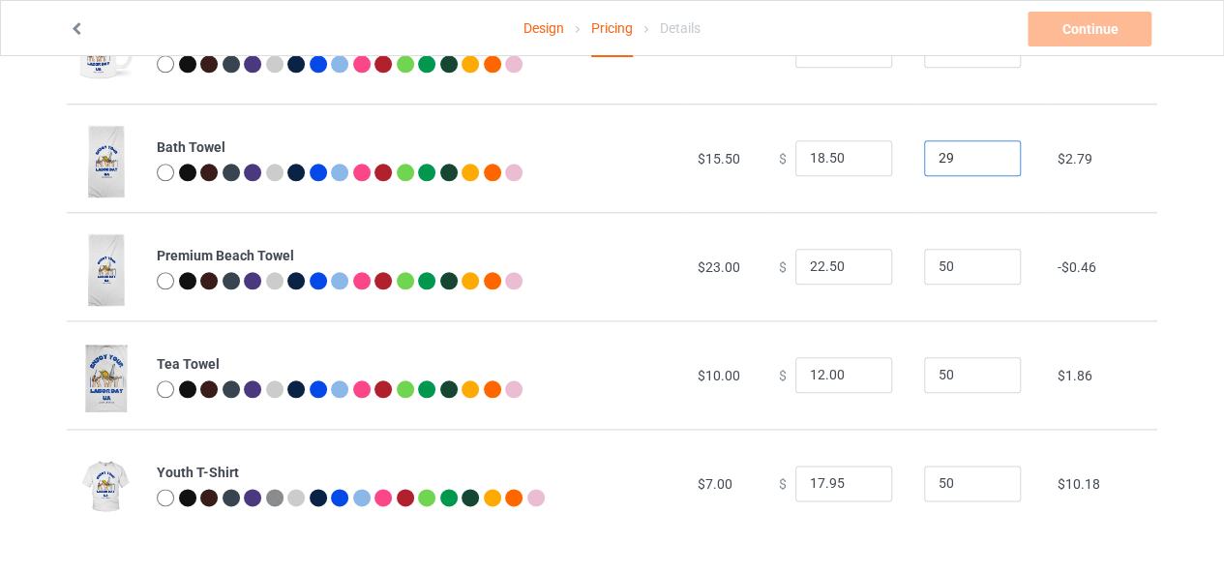
scroll to position [956, 0]
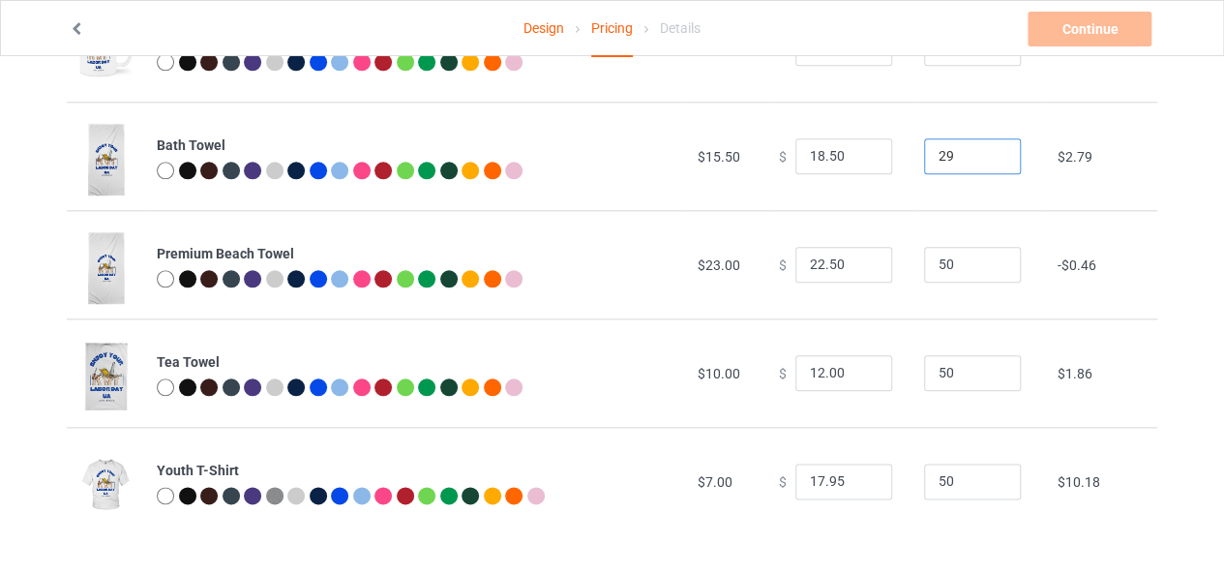
type input "29"
drag, startPoint x: 948, startPoint y: 273, endPoint x: 861, endPoint y: 260, distance: 88.0
click at [861, 260] on tr "Premium Beach Towel $23.00 $ 22.50 50 -$0.46" at bounding box center [612, 264] width 1090 height 108
paste input "29"
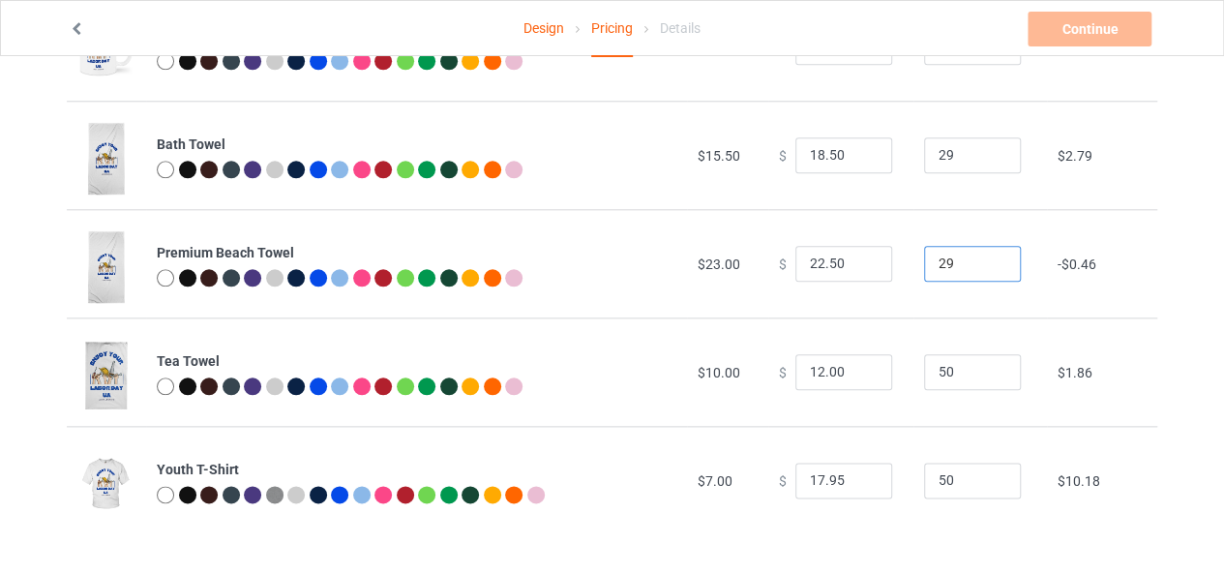
type input "29"
drag, startPoint x: 964, startPoint y: 373, endPoint x: 813, endPoint y: 359, distance: 152.6
click at [813, 359] on tr "Tea Towel $10.00 $ 12.00 50 $1.86" at bounding box center [612, 371] width 1090 height 108
paste input "29"
type input "29"
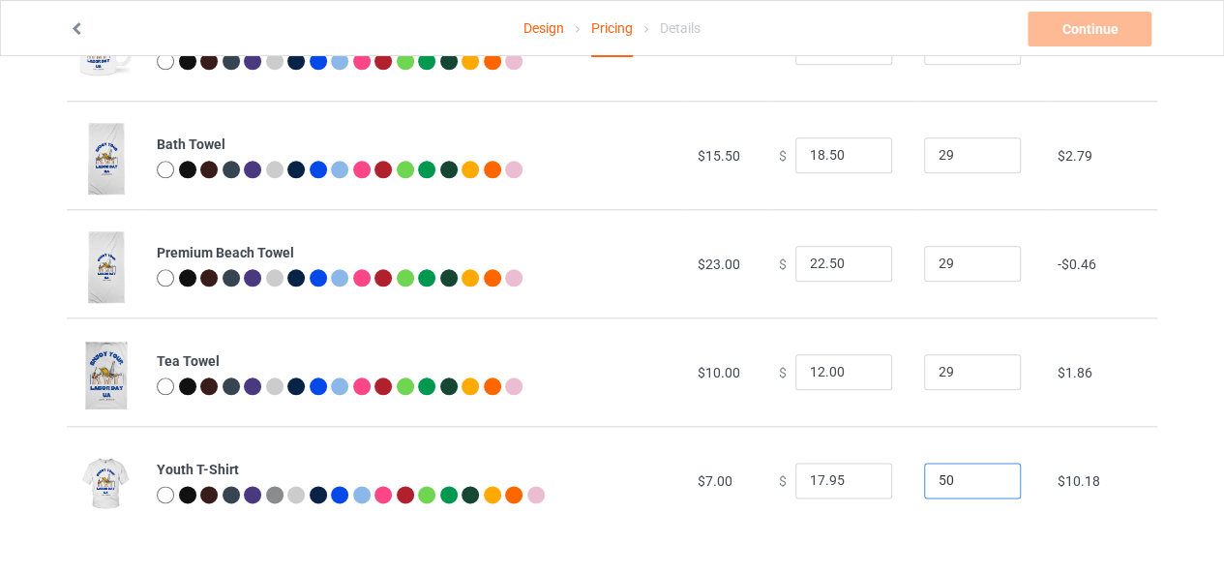
drag, startPoint x: 946, startPoint y: 481, endPoint x: 827, endPoint y: 483, distance: 119.0
click at [827, 483] on tr "Youth T-Shirt $7.00 $ 17.95 50 $10.18" at bounding box center [612, 480] width 1090 height 108
paste input "29"
type input "29"
click at [617, 288] on div at bounding box center [416, 280] width 519 height 22
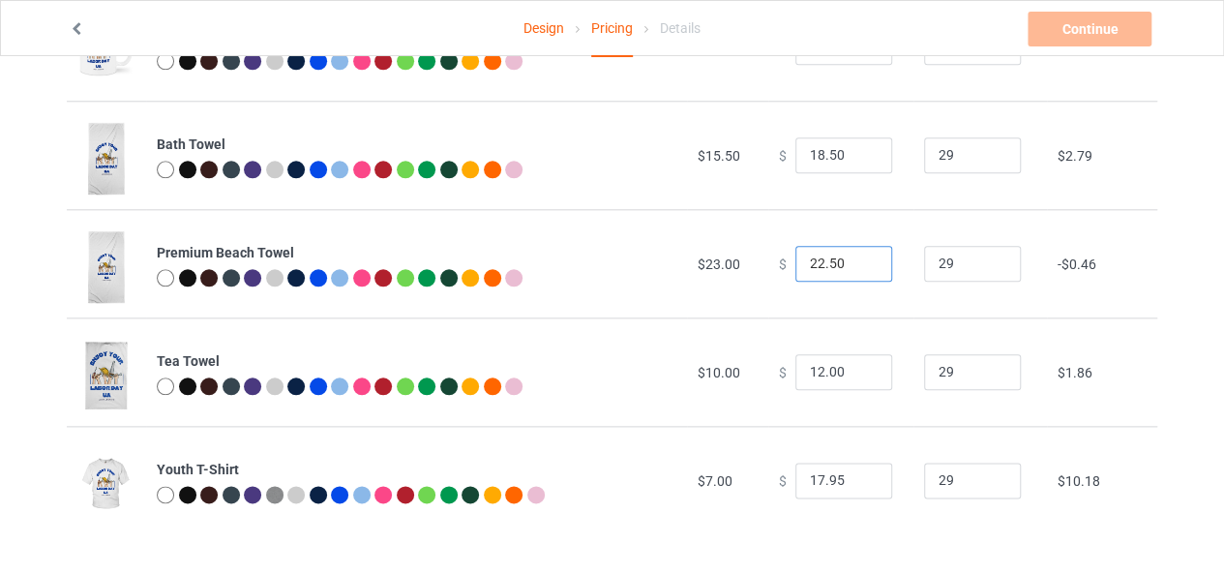
click at [808, 262] on input "22.50" at bounding box center [843, 264] width 97 height 37
type input "29.50"
click at [1142, 292] on td "$6.05" at bounding box center [1102, 263] width 110 height 108
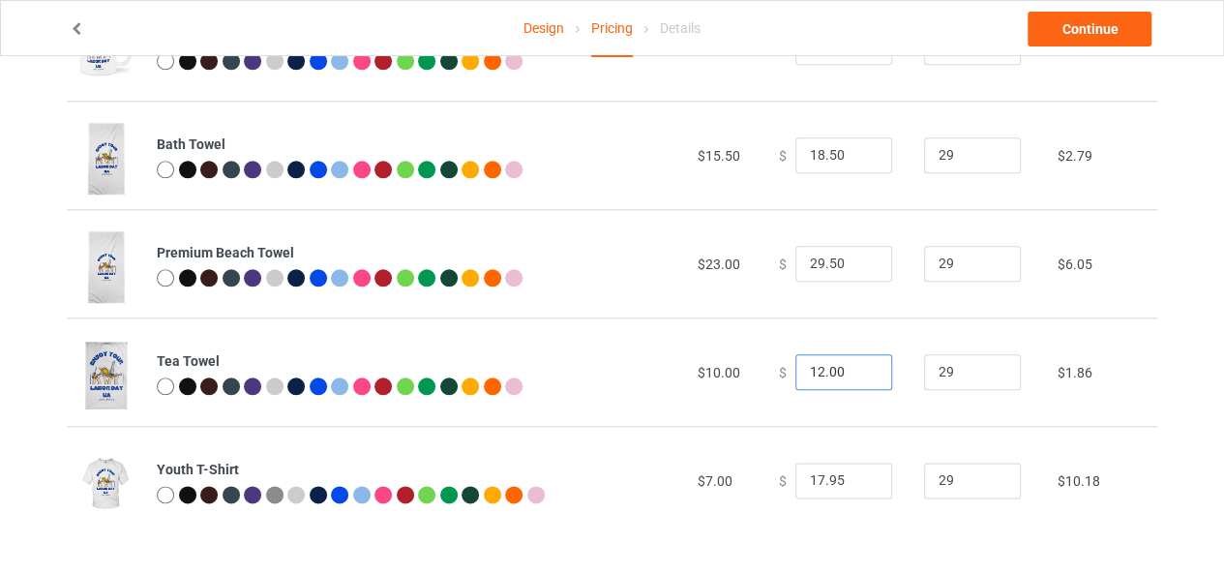
click at [808, 370] on input "12.00" at bounding box center [843, 372] width 97 height 37
type input "19.00"
click at [1141, 396] on td "$8.37" at bounding box center [1102, 371] width 110 height 108
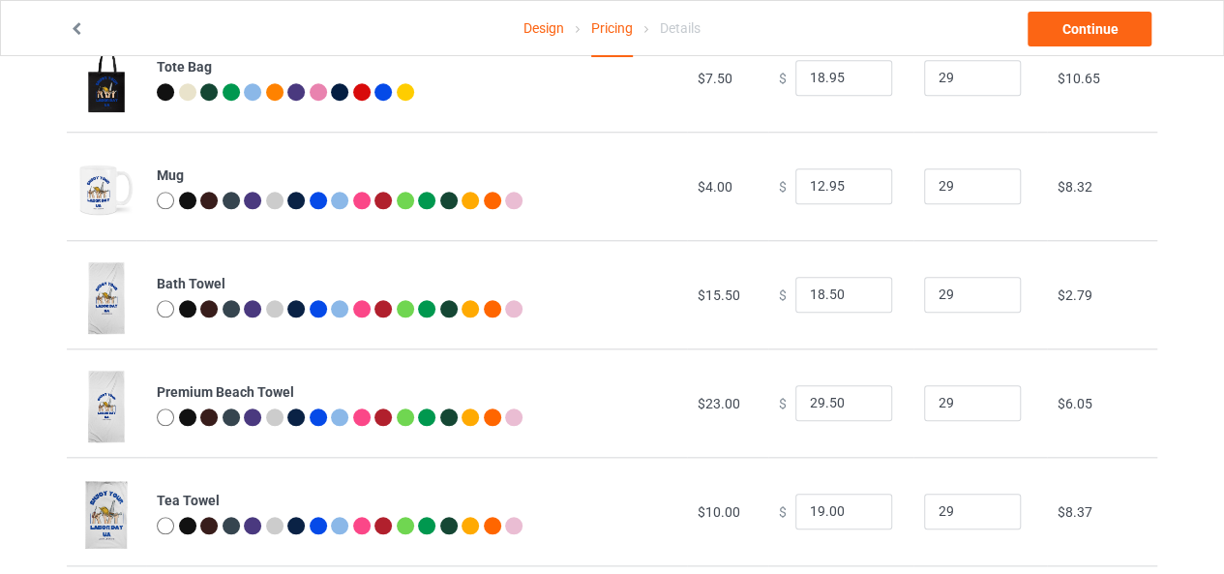
scroll to position [766, 0]
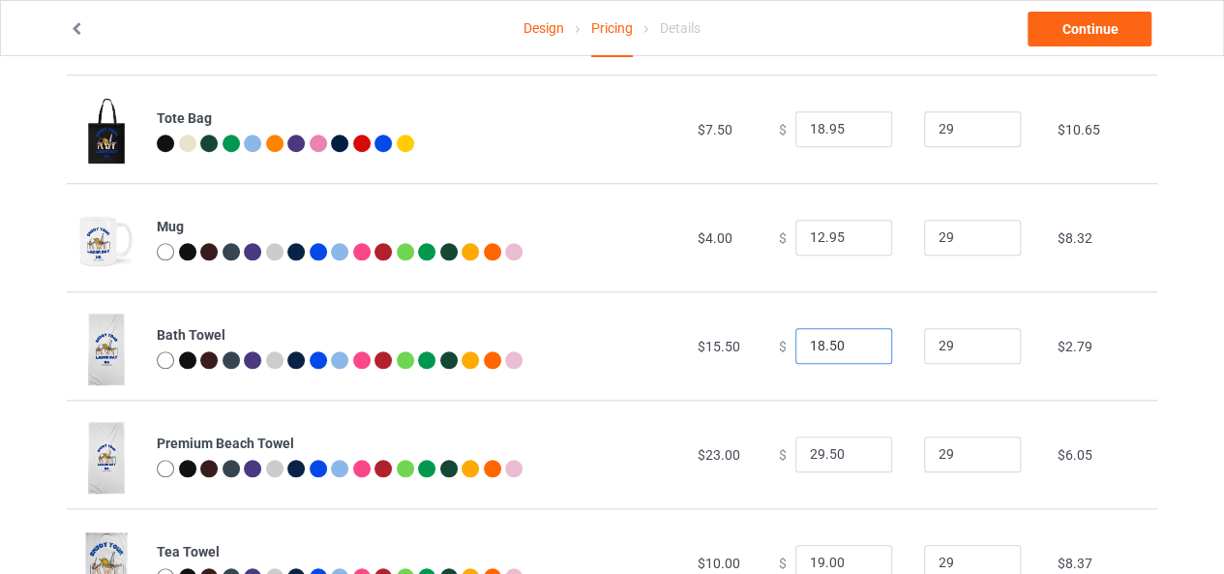
click at [812, 343] on input "18.50" at bounding box center [843, 346] width 97 height 37
drag, startPoint x: 802, startPoint y: 342, endPoint x: 755, endPoint y: 346, distance: 46.6
click at [768, 346] on td "$ 12.50" at bounding box center [840, 345] width 145 height 108
click at [813, 343] on input "22.50" at bounding box center [843, 346] width 97 height 37
type input "24.50"
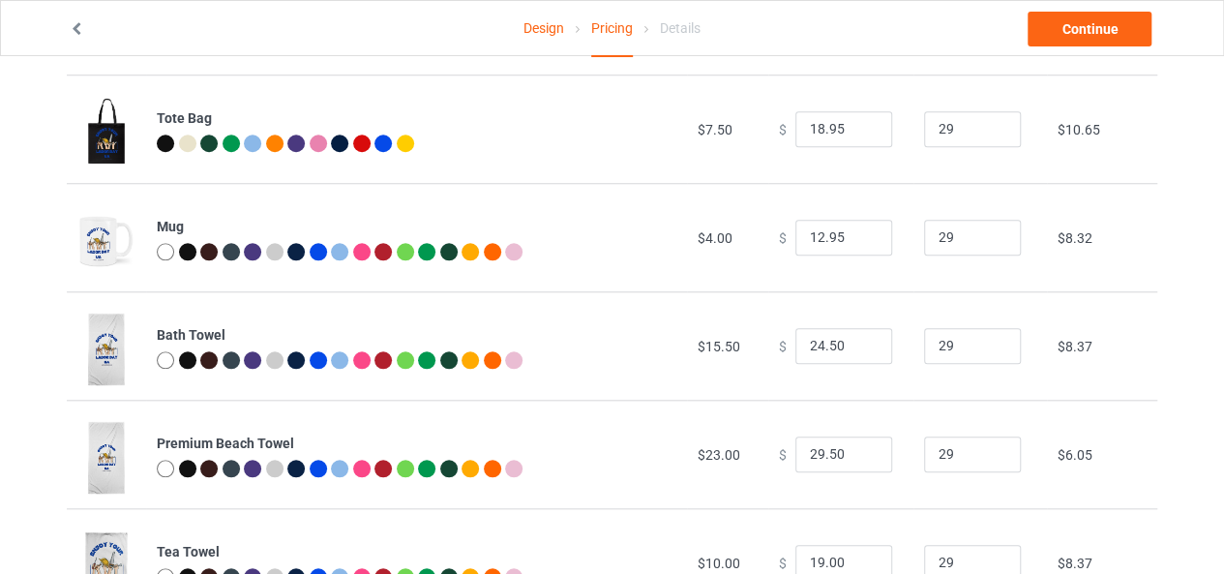
click at [1172, 291] on div "Design Pricing Details Continue Pricing Estimated total profit $3,225.67 Produc…" at bounding box center [612, 27] width 1224 height 1475
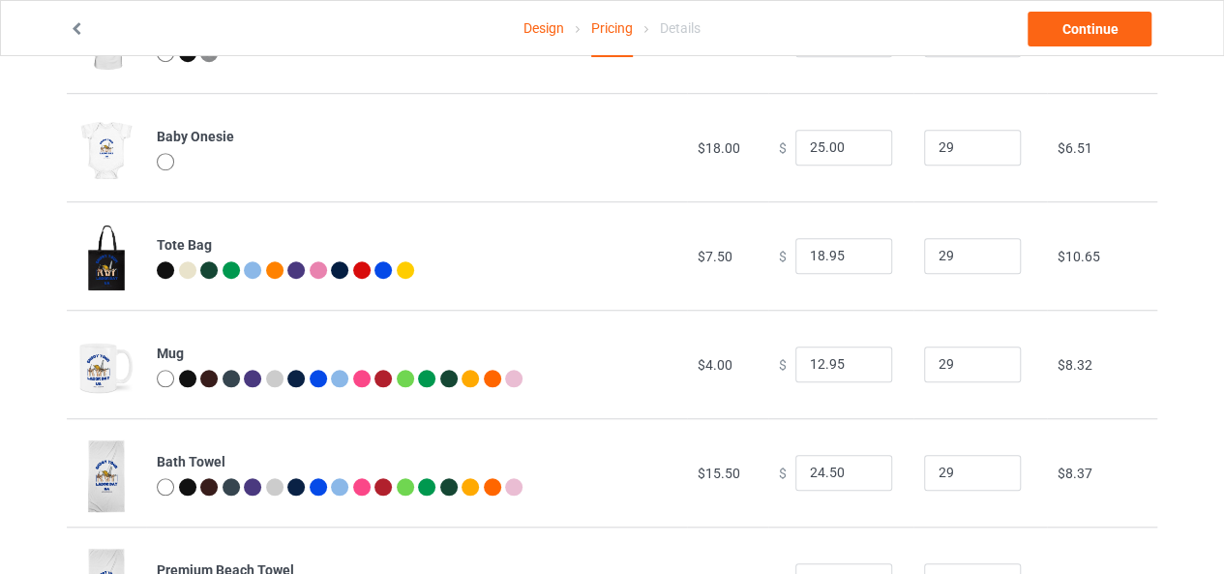
scroll to position [636, 0]
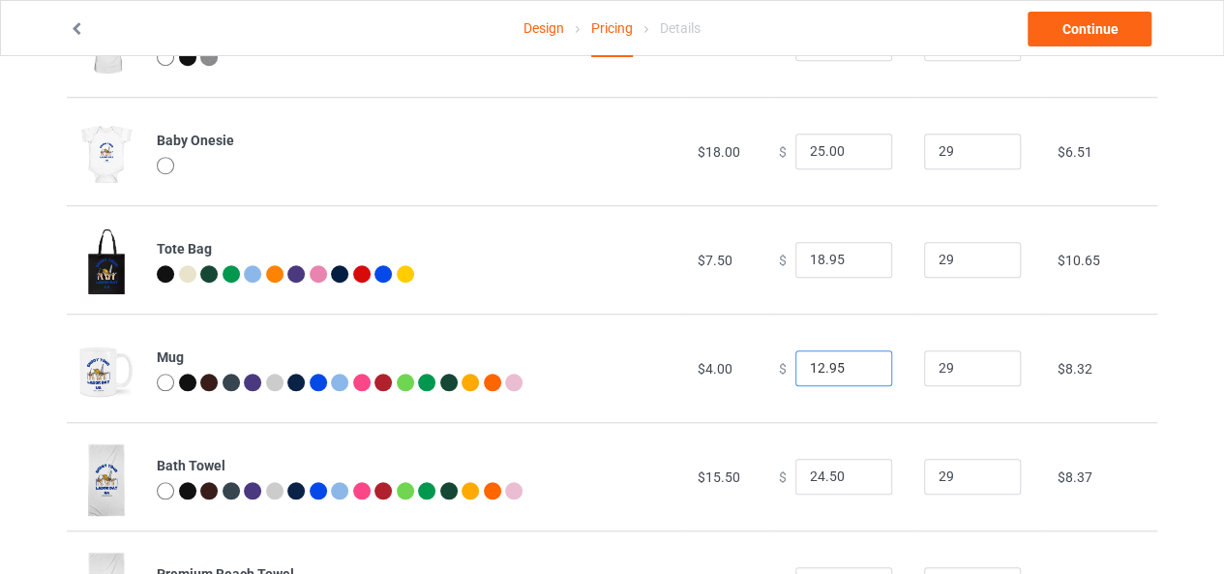
click at [806, 367] on input "12.95" at bounding box center [843, 368] width 97 height 37
type input "13.95"
click at [1133, 342] on td "$9.25" at bounding box center [1102, 367] width 110 height 108
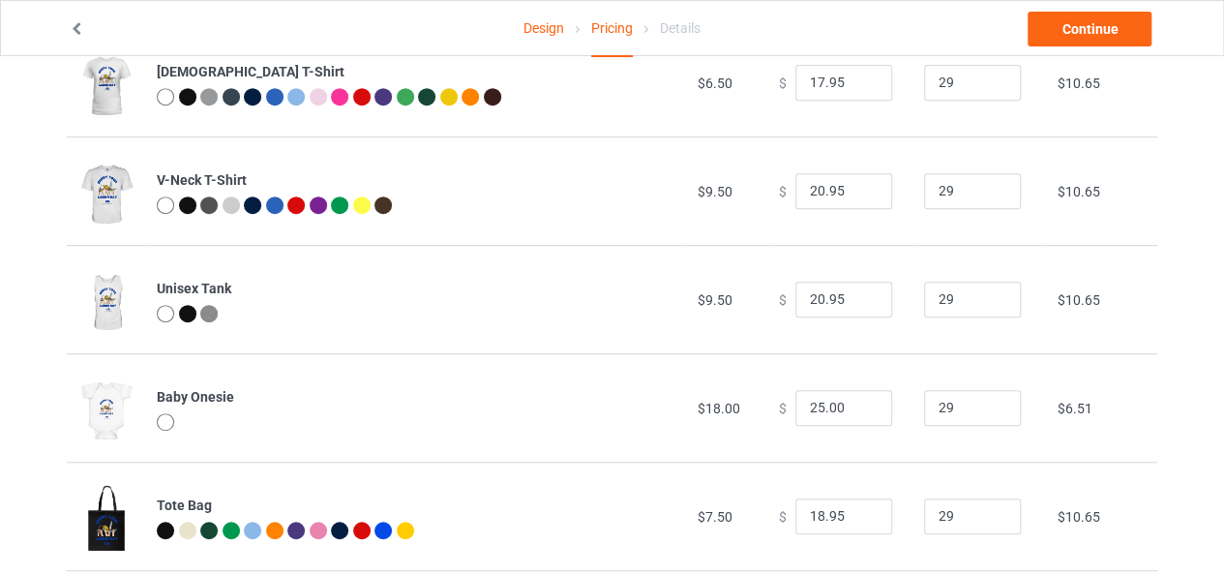
scroll to position [377, 0]
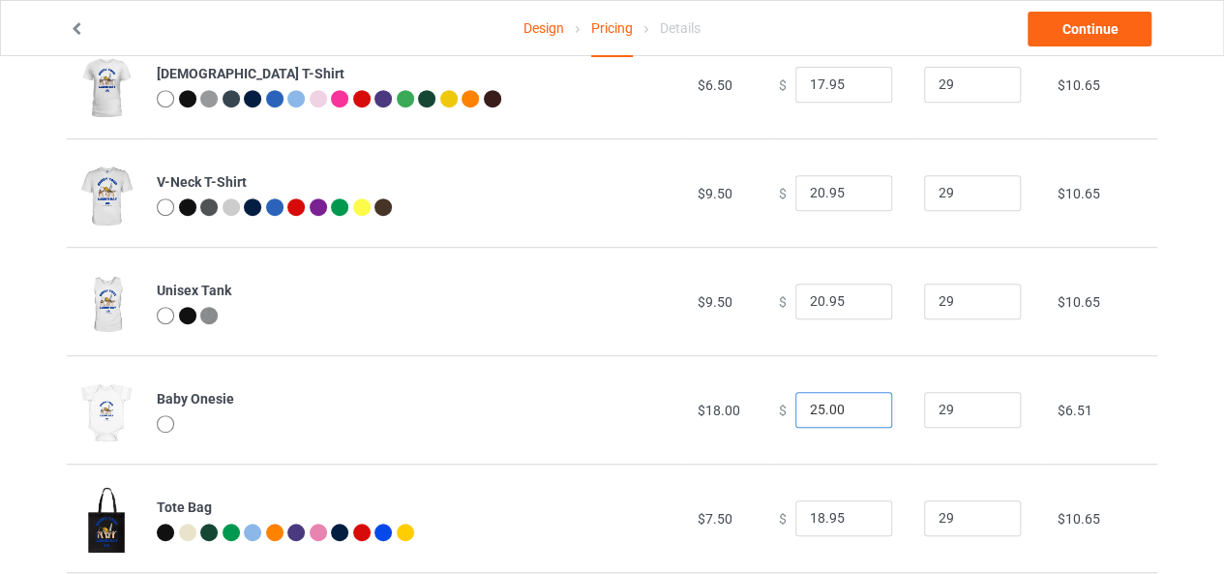
click at [812, 409] on input "25.00" at bounding box center [843, 410] width 97 height 37
type input "27.00"
click at [1205, 314] on div "Design Pricing Details Continue Pricing Estimated total profit $3,306.58 Produc…" at bounding box center [612, 416] width 1224 height 1475
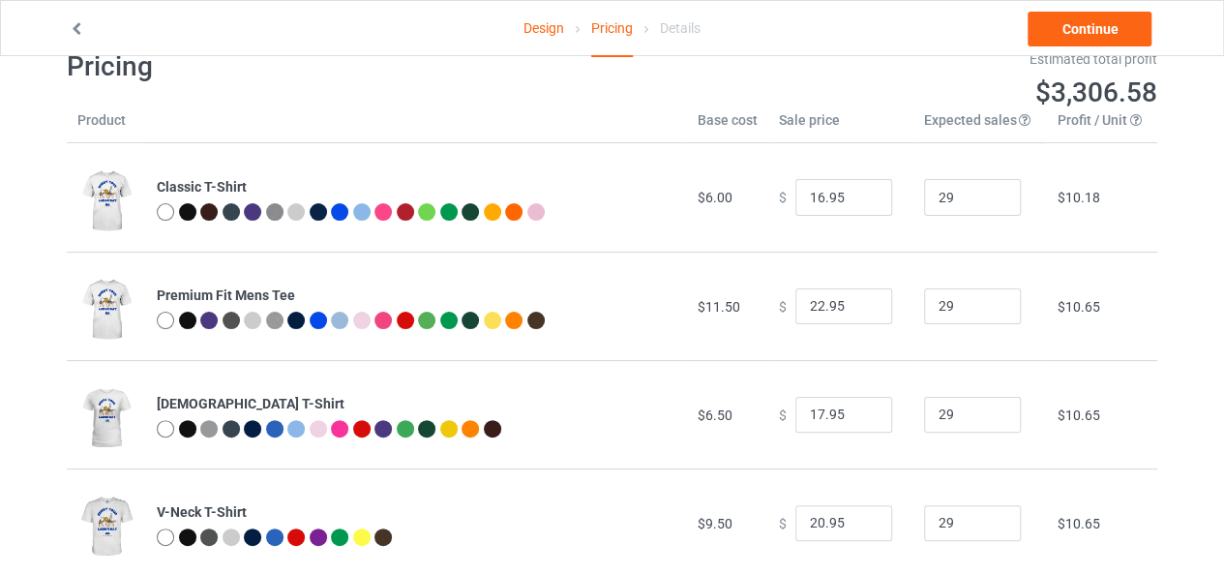
scroll to position [0, 0]
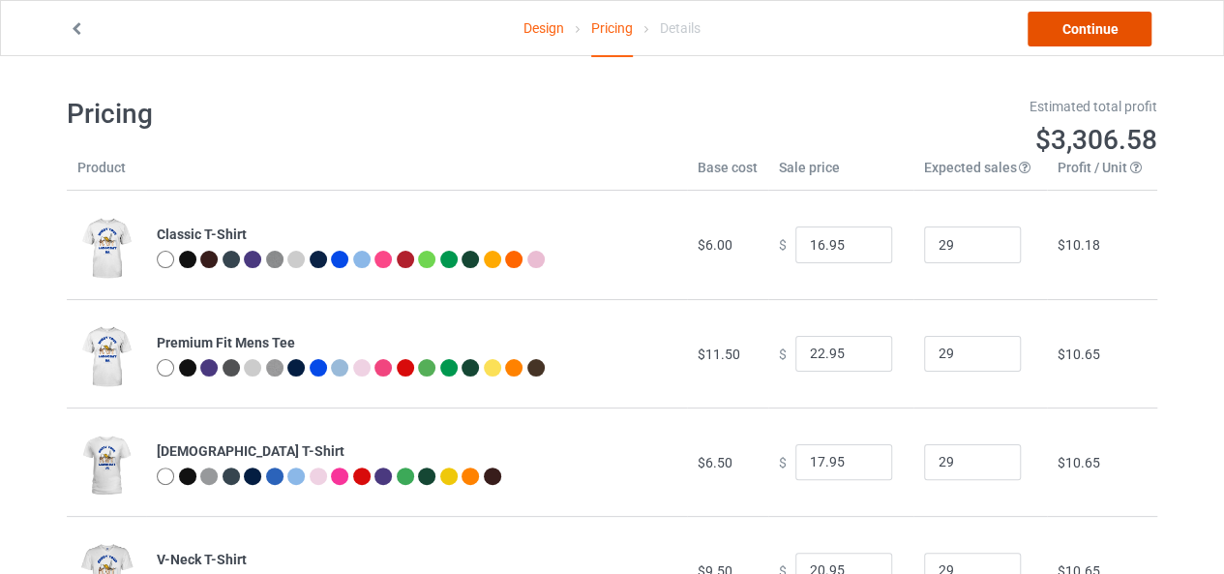
click at [1085, 24] on link "Continue" at bounding box center [1089, 29] width 124 height 35
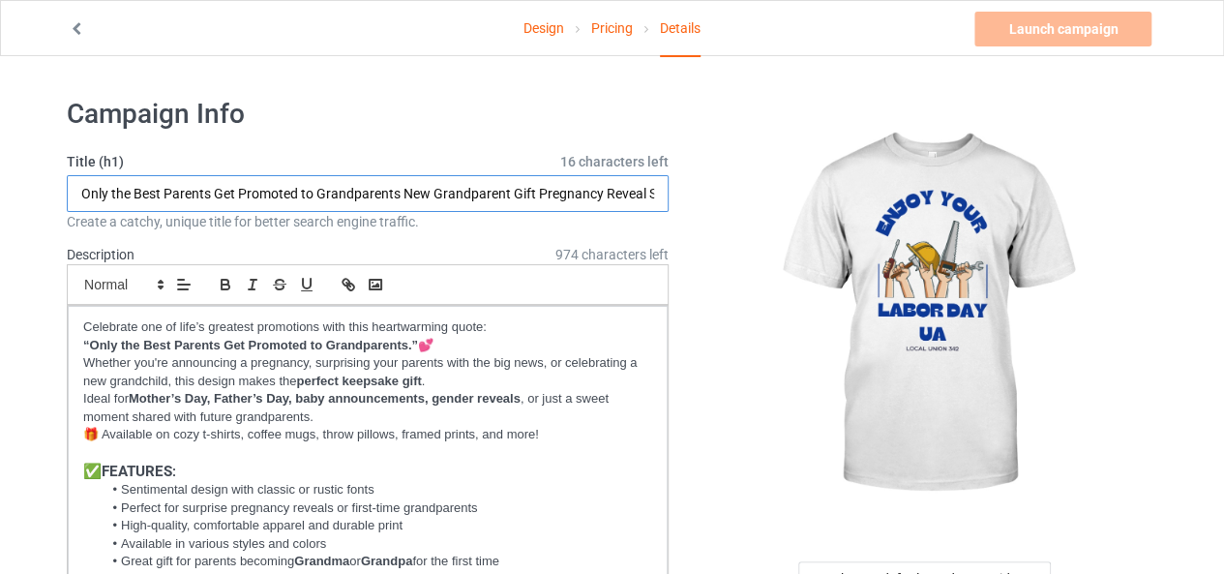
click at [352, 191] on input "Only the Best Parents Get Promoted to Grandparents New Grandparent Gift Pregnan…" at bounding box center [368, 193] width 602 height 37
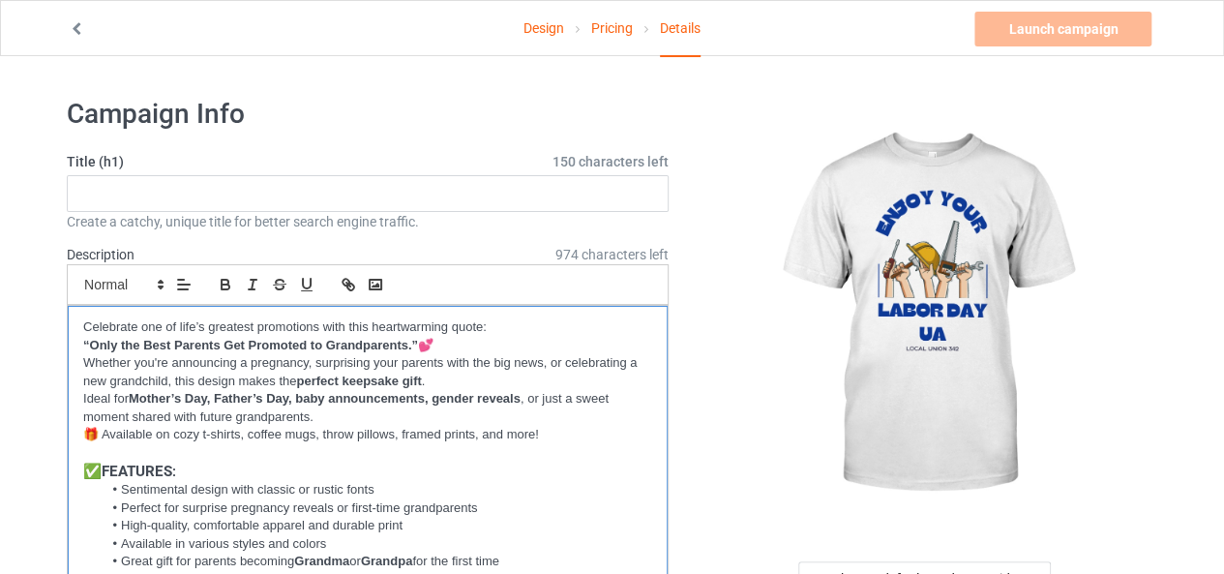
click at [331, 370] on p "Whether you're announcing a pregnancy, surprising your parents with the big new…" at bounding box center [367, 372] width 569 height 36
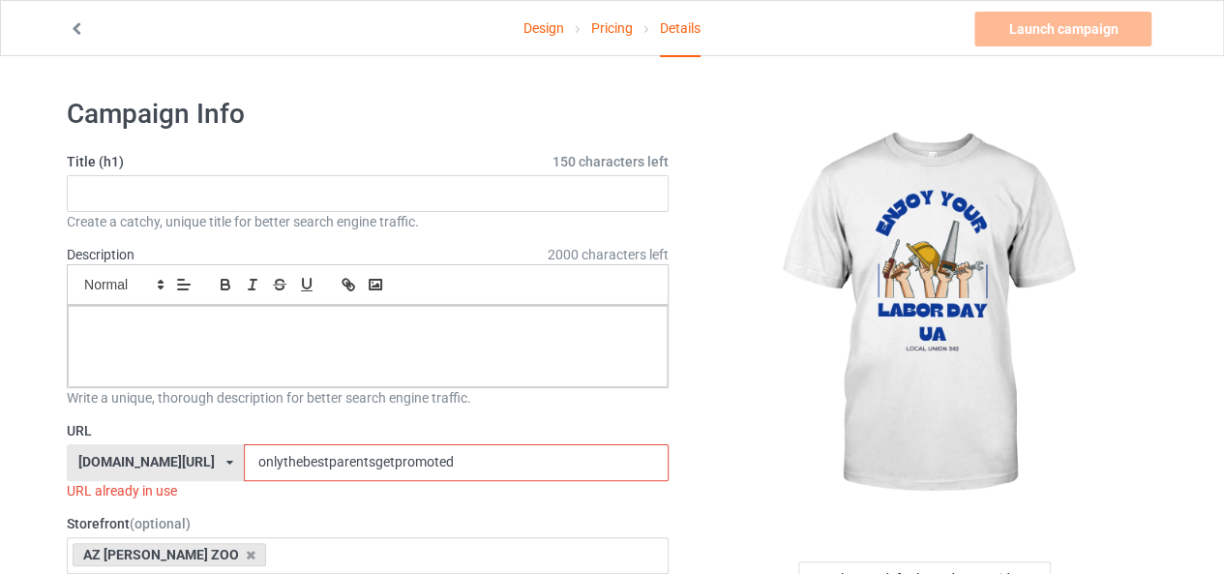
click at [296, 481] on div "URL already in use" at bounding box center [368, 490] width 602 height 19
click at [299, 448] on input "onlythebestparentsgetpromoted" at bounding box center [456, 462] width 424 height 37
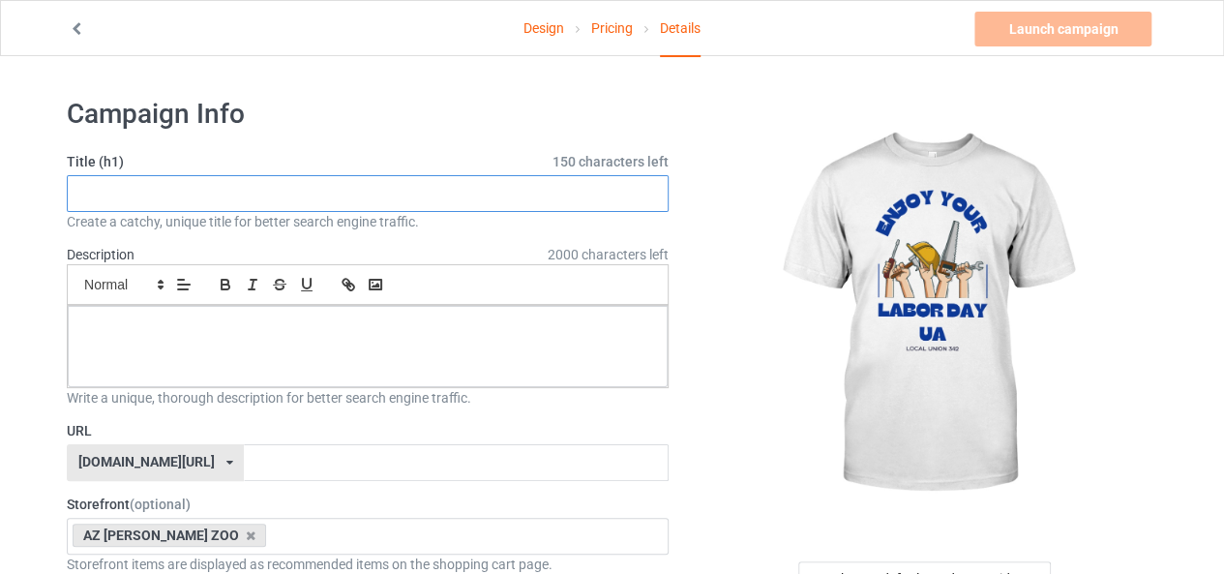
click at [333, 177] on input "text" at bounding box center [368, 193] width 602 height 37
paste input "Enjoy Your [DATE]"
click at [451, 183] on input "Enjoy Your [DATE]" at bounding box center [368, 193] width 602 height 37
paste input "Patriotic USA Graphic Tee"
click at [442, 198] on input "Enjoy Your [DATE] Patriotic [GEOGRAPHIC_DATA] Graphic Tee" at bounding box center [368, 193] width 602 height 37
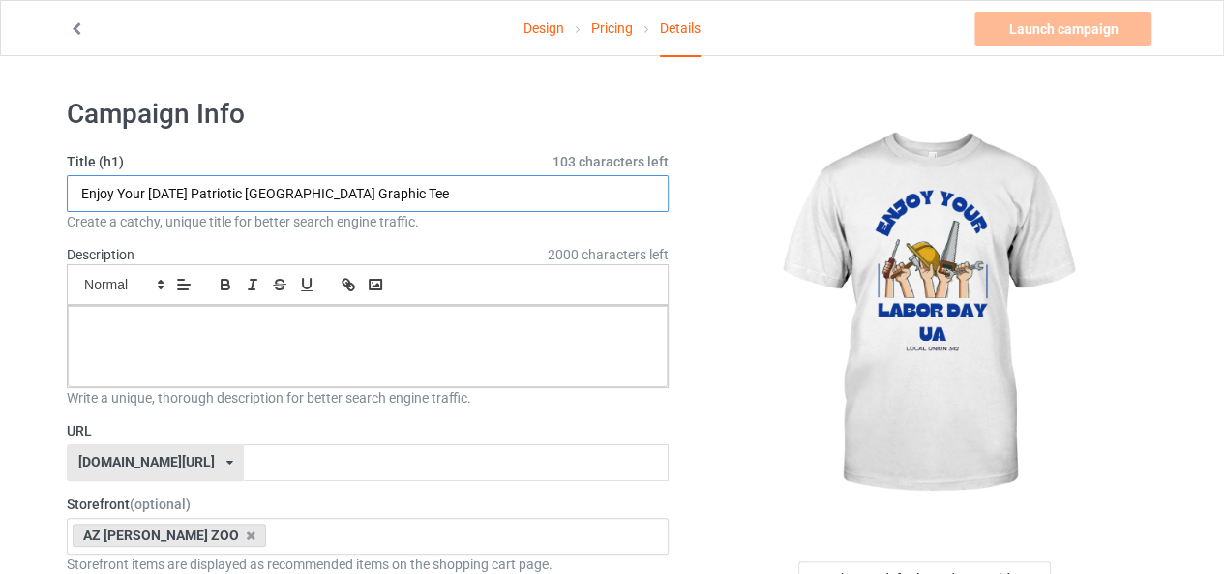
paste input "Summer Holiday"
click at [517, 203] on input "Enjoy Your [DATE] Patriotic [GEOGRAPHIC_DATA] Graphic Tee Summer Holiday" at bounding box center [368, 193] width 602 height 37
paste input "Parade Shirt"
type input "Enjoy Your [DATE] Patriotic [GEOGRAPHIC_DATA] Graphic Tee Summer Holiday Parade…"
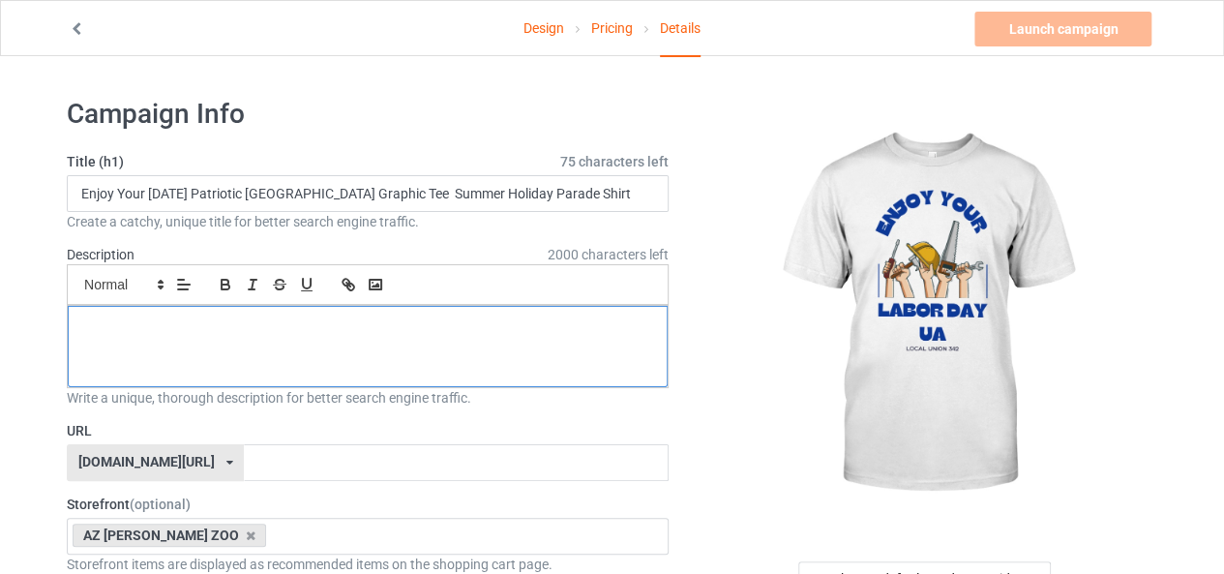
click at [261, 356] on div at bounding box center [368, 346] width 600 height 81
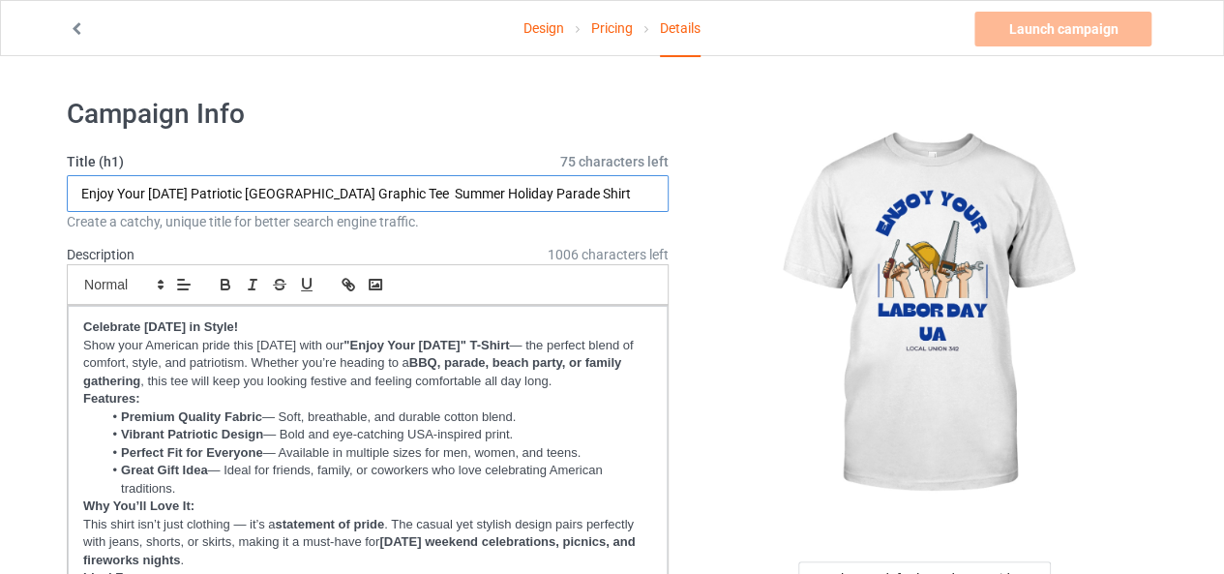
drag, startPoint x: 79, startPoint y: 188, endPoint x: 289, endPoint y: 199, distance: 210.2
click at [289, 199] on input "Enjoy Your [DATE] Patriotic [GEOGRAPHIC_DATA] Graphic Tee Summer Holiday Parade…" at bounding box center [368, 193] width 602 height 37
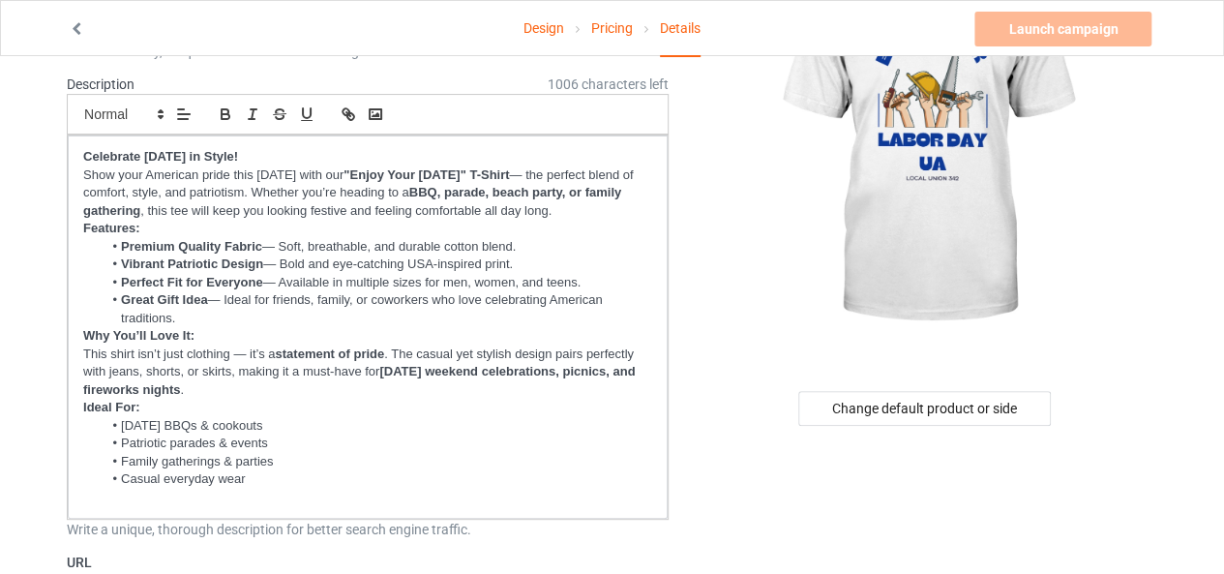
scroll to position [331, 0]
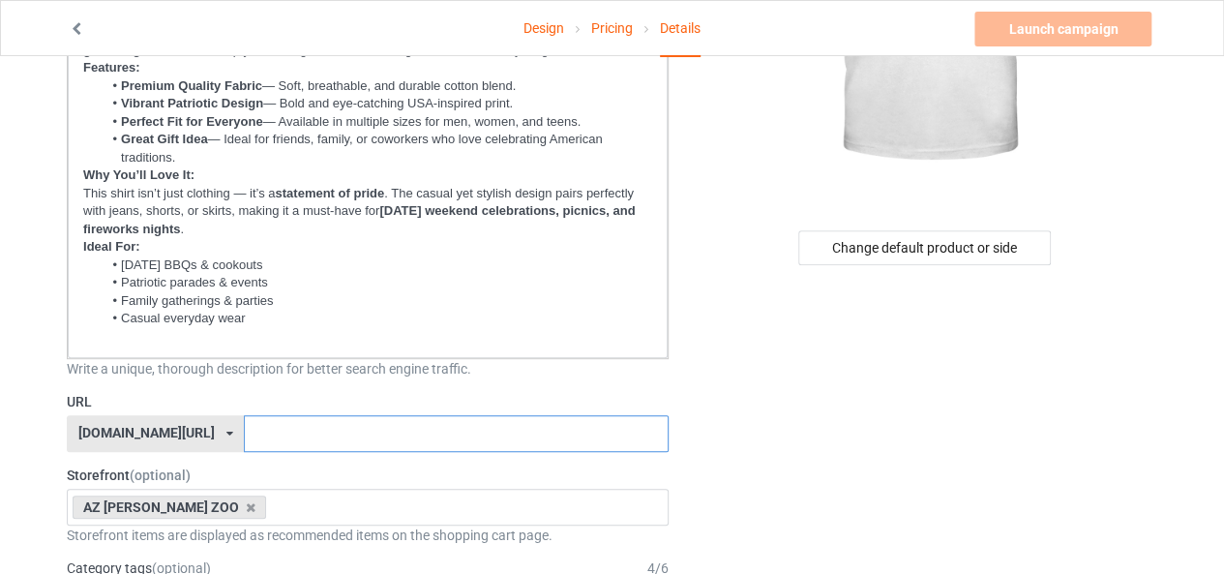
click at [270, 429] on input "text" at bounding box center [456, 433] width 424 height 37
paste input "Enjoy Your [DATE] Patriotic [GEOGRAPHIC_DATA]"
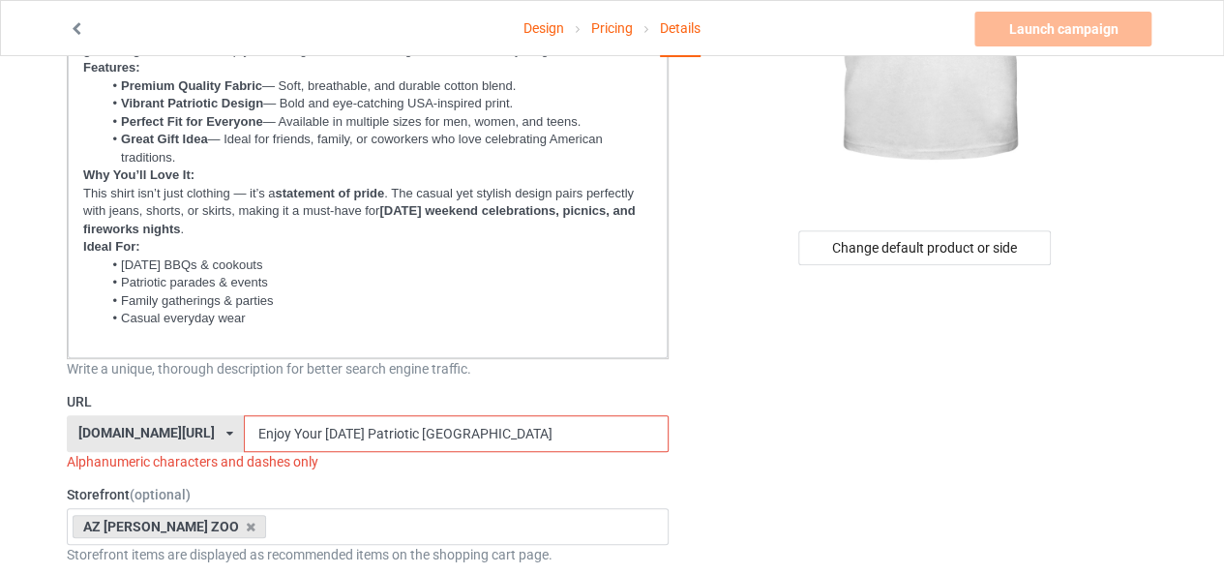
click at [244, 431] on input "Enjoy Your [DATE] Patriotic [GEOGRAPHIC_DATA]" at bounding box center [456, 433] width 424 height 37
click at [269, 432] on input "EnjoyYour [DATE] Patriotic [GEOGRAPHIC_DATA]" at bounding box center [456, 433] width 424 height 37
click at [300, 434] on input "EnjoyYourLabor Day Patriotic [GEOGRAPHIC_DATA]" at bounding box center [456, 433] width 424 height 37
click at [323, 432] on input "EnjoyYourLaborDay Patriotic [GEOGRAPHIC_DATA]" at bounding box center [456, 433] width 424 height 37
click at [371, 427] on input "EnjoyYourLaborDayPatriotic [GEOGRAPHIC_DATA]" at bounding box center [456, 433] width 424 height 37
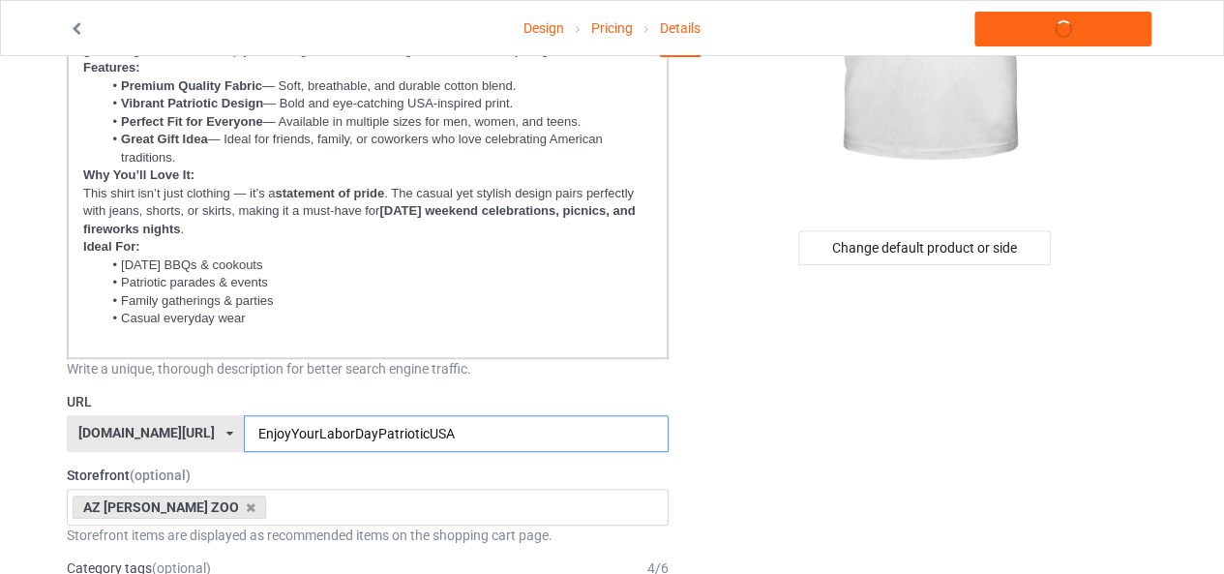
type input "EnjoyYourLaborDayPatrioticUSA"
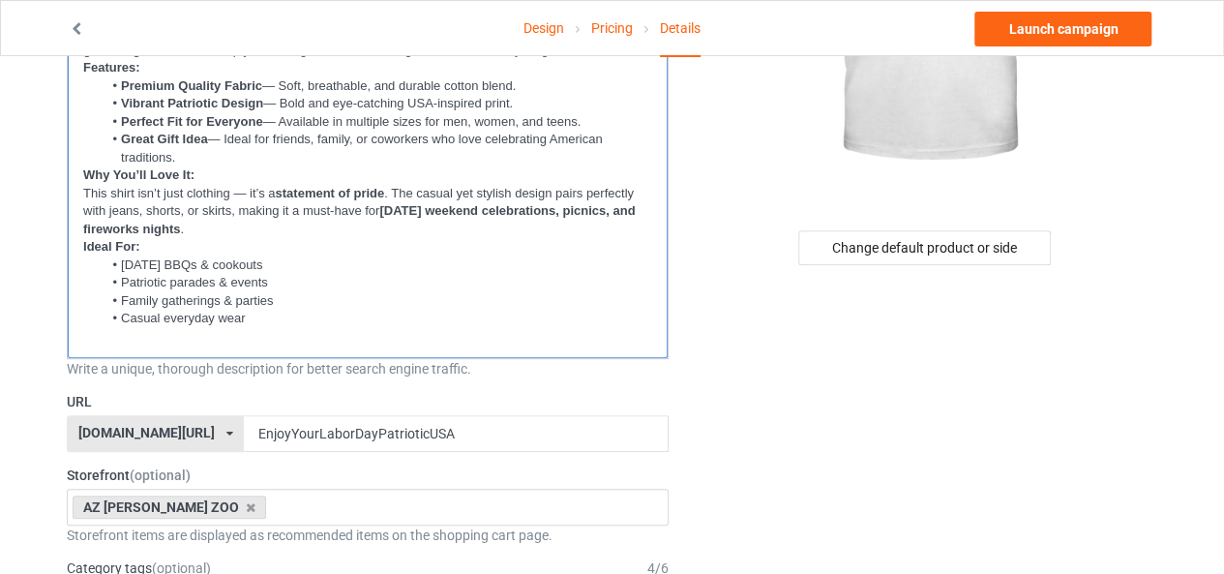
click at [298, 332] on p at bounding box center [367, 337] width 569 height 18
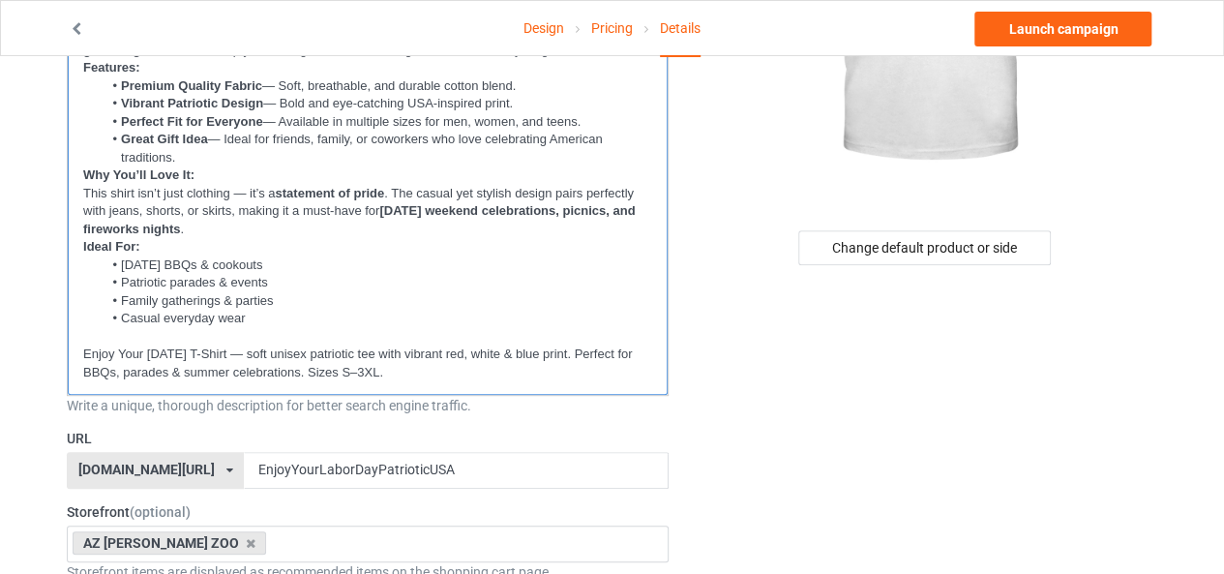
scroll to position [0, 0]
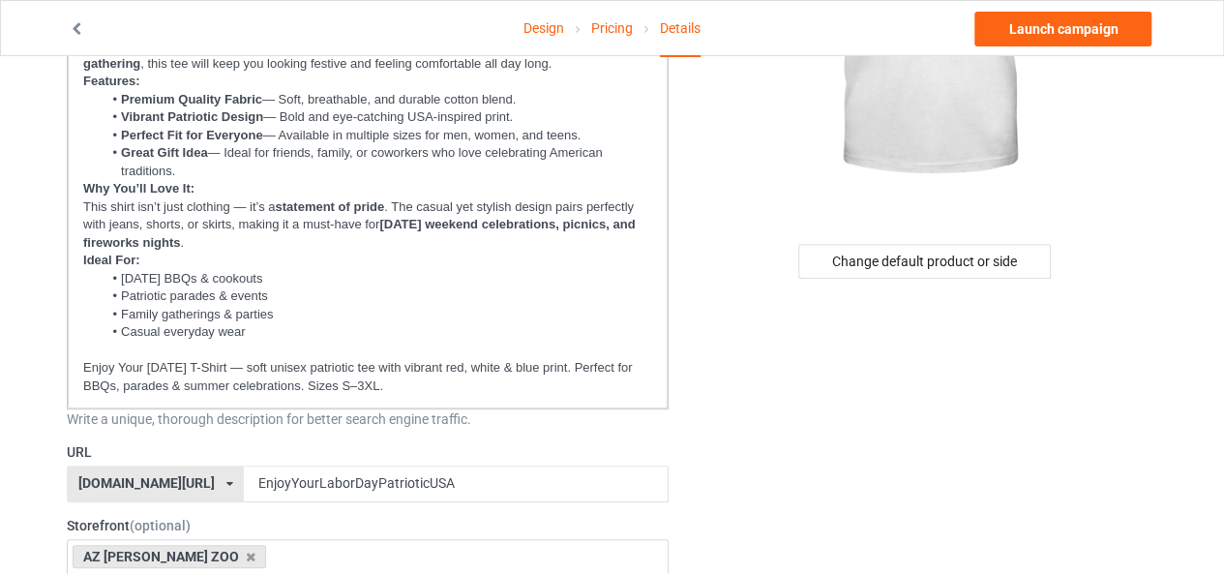
drag, startPoint x: 409, startPoint y: 392, endPoint x: 418, endPoint y: 397, distance: 10.0
click at [418, 397] on div "Celebrate [DATE] in Style! Show your American pride this [DATE] with our "Enjoy…" at bounding box center [368, 198] width 600 height 420
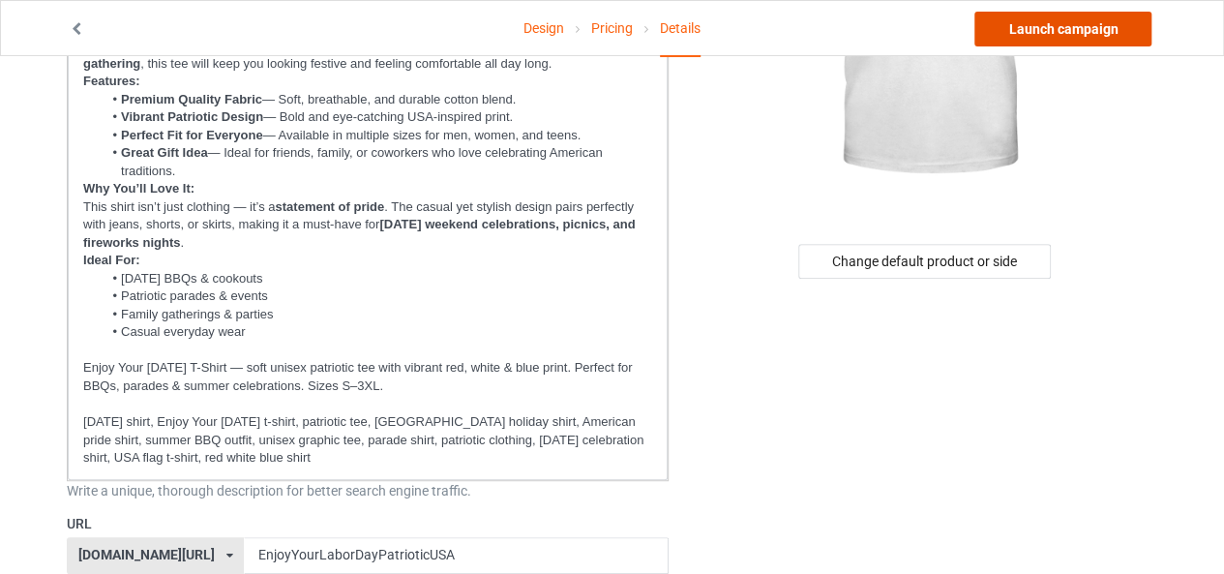
click at [1010, 28] on link "Launch campaign" at bounding box center [1062, 29] width 177 height 35
